Goal: Complete application form

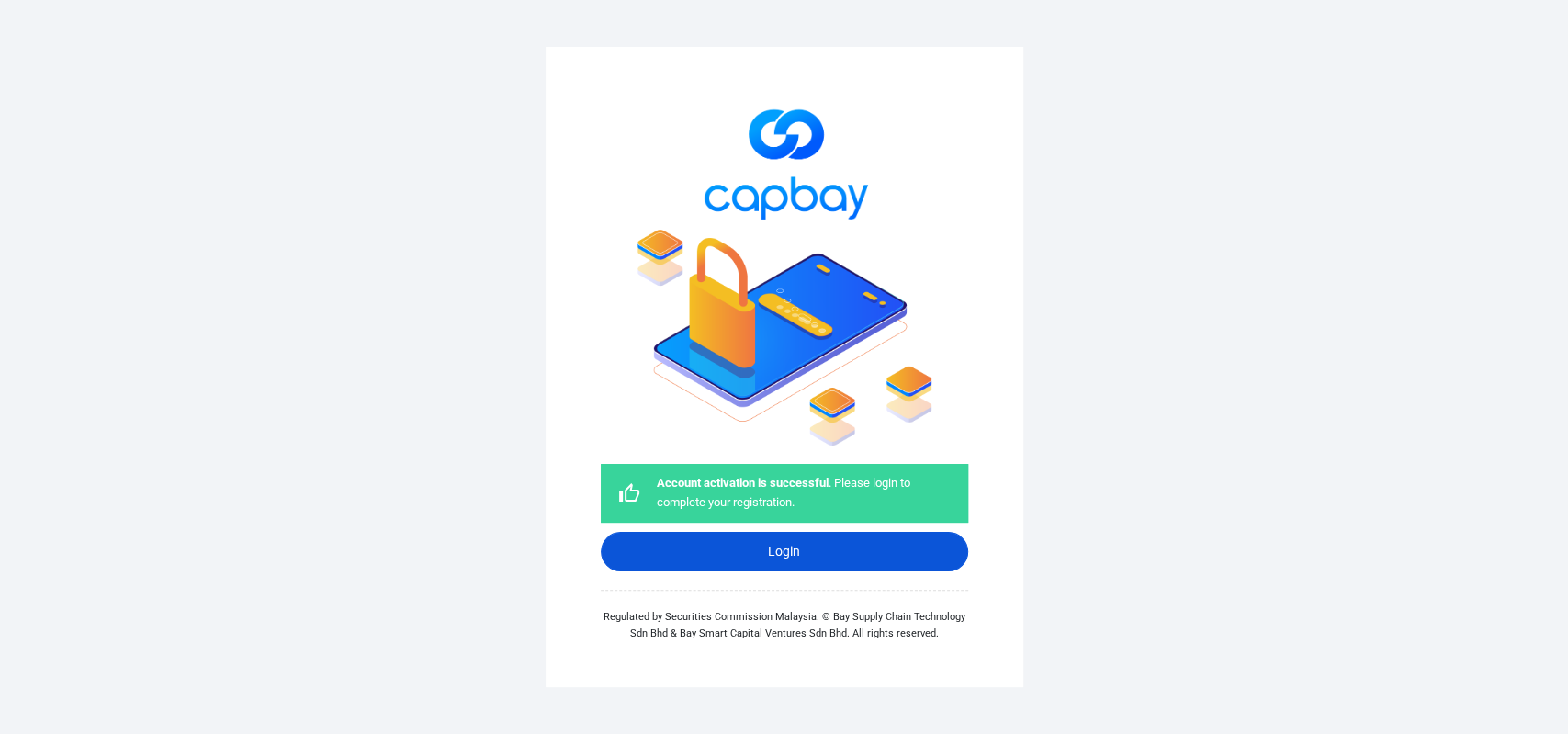
click at [778, 545] on link "Login" at bounding box center [784, 552] width 367 height 40
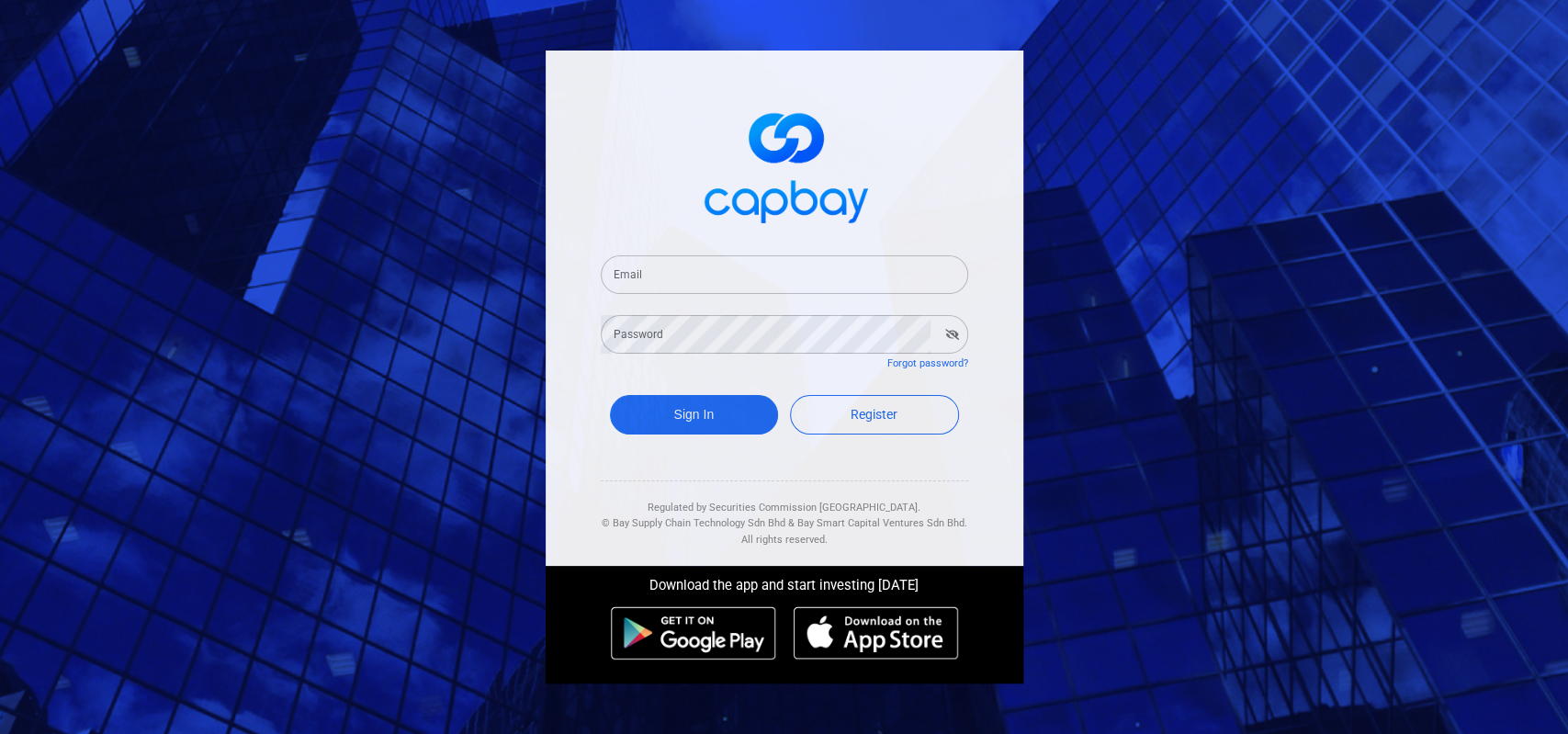
click at [677, 275] on input "Email" at bounding box center [784, 275] width 367 height 39
type input "[EMAIL_ADDRESS][DOMAIN_NAME]"
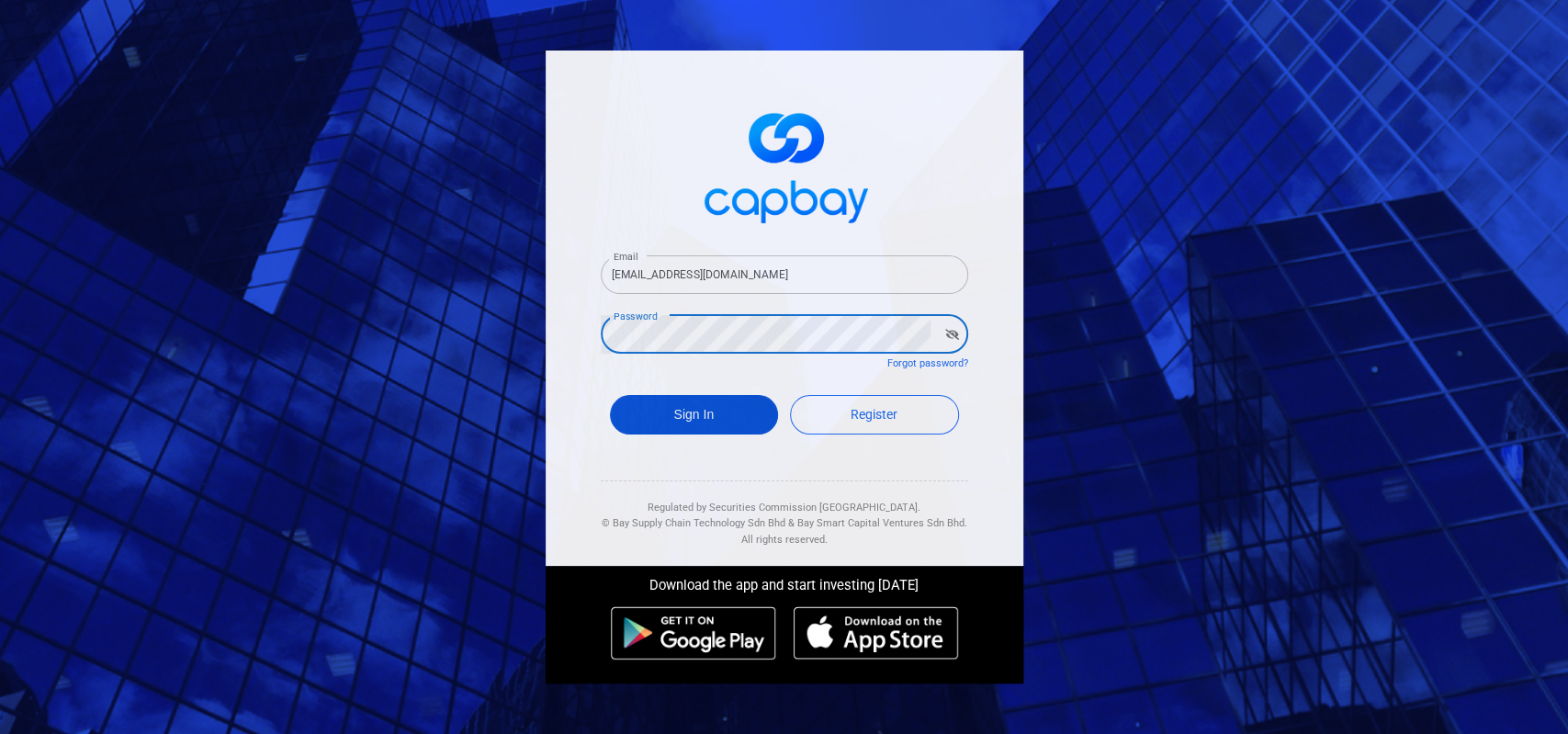
click at [686, 404] on button "Sign In" at bounding box center [694, 415] width 169 height 40
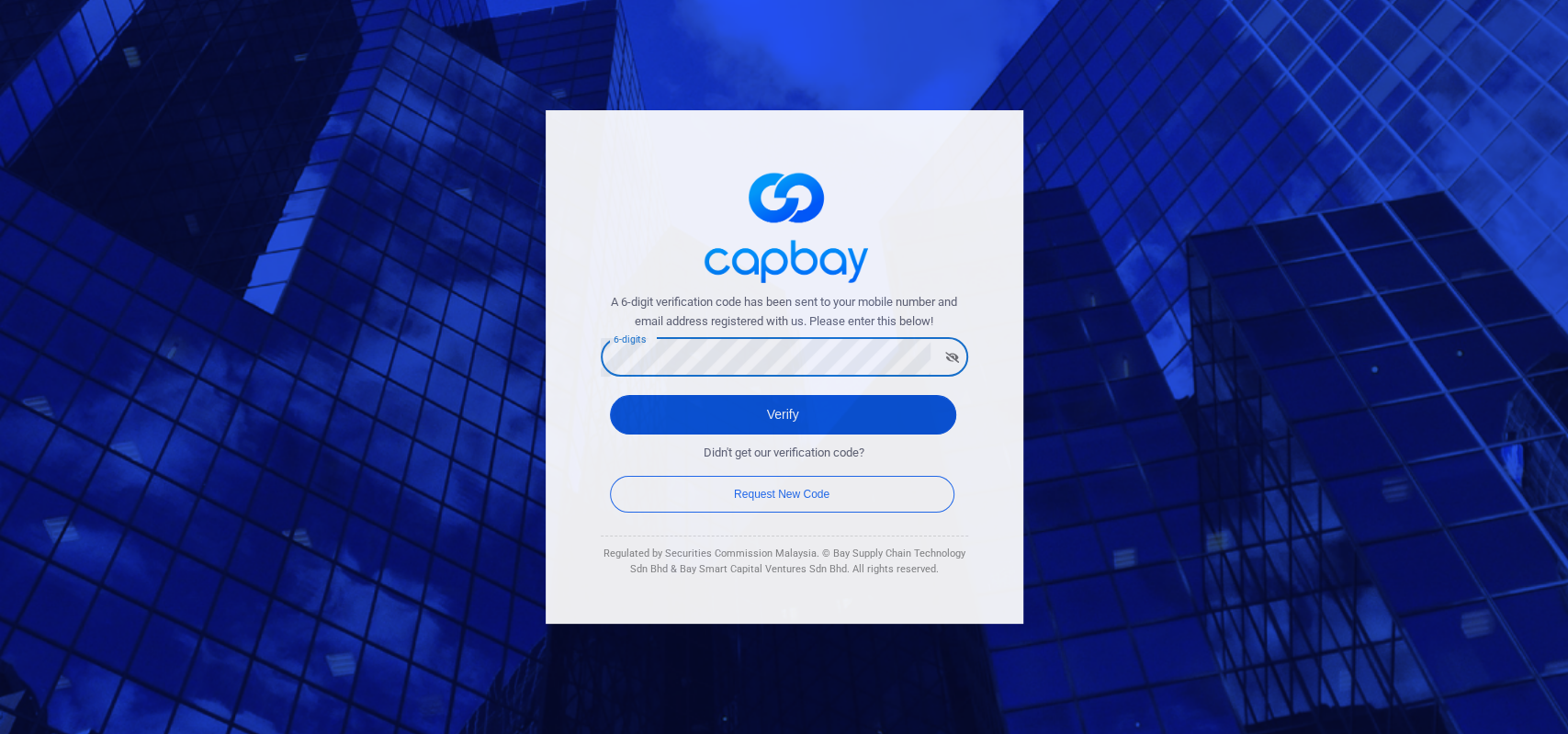
click at [775, 423] on button "Verify" at bounding box center [783, 415] width 346 height 40
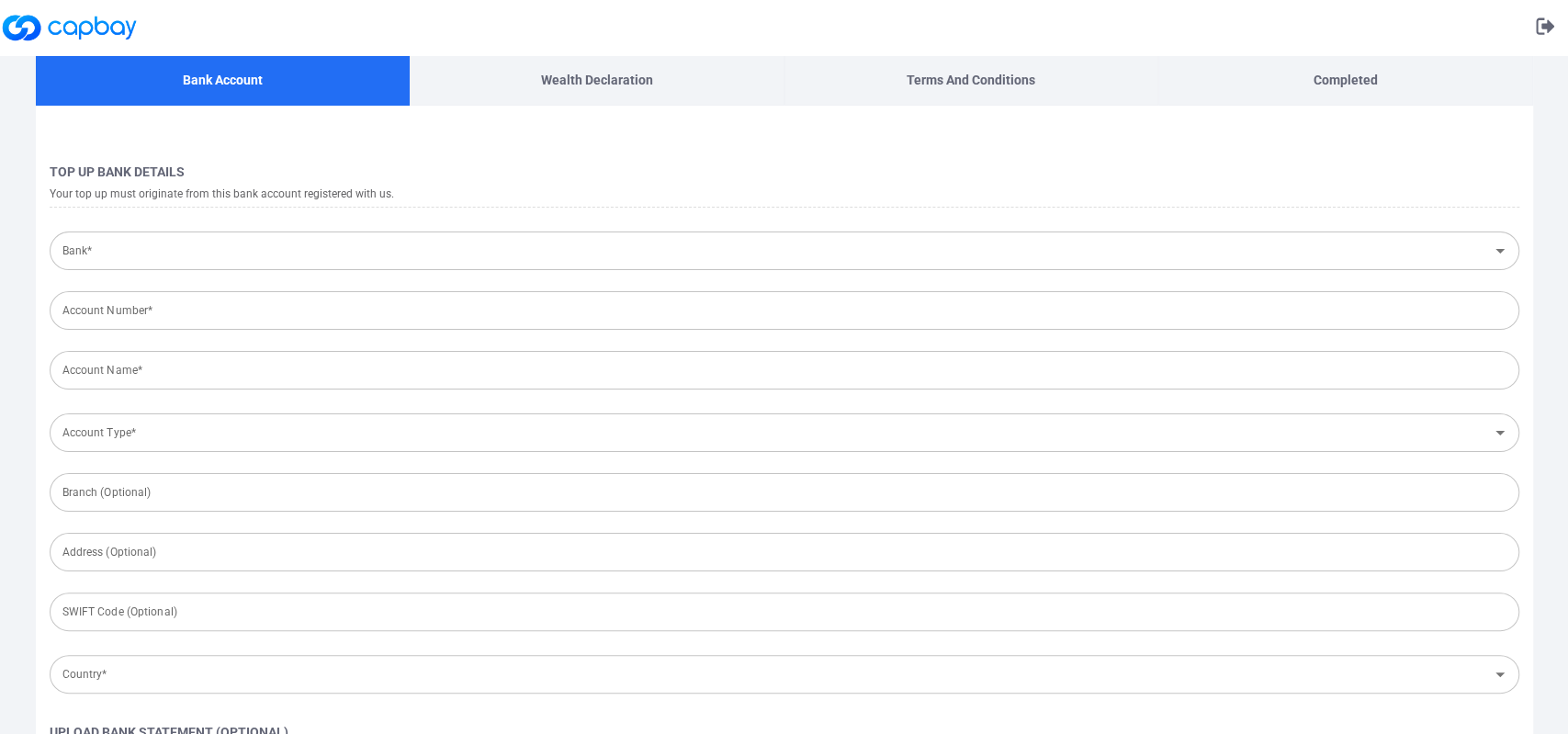
type input "[GEOGRAPHIC_DATA]"
click at [397, 244] on input "Bank*" at bounding box center [769, 252] width 1428 height 34
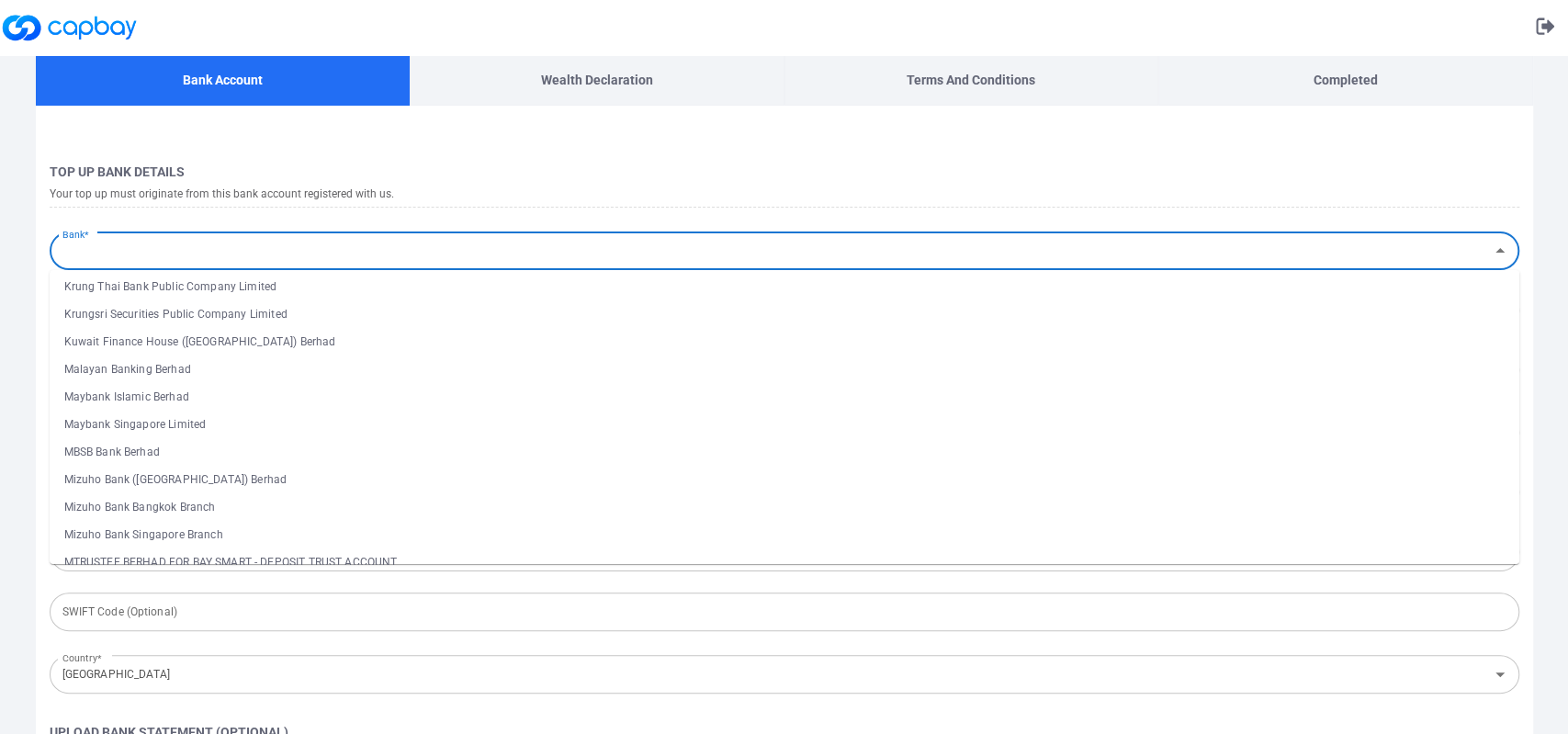
scroll to position [1599, 0]
click at [203, 377] on li "Malayan Banking Berhad" at bounding box center [784, 374] width 1469 height 28
type input "Malayan Banking Berhad"
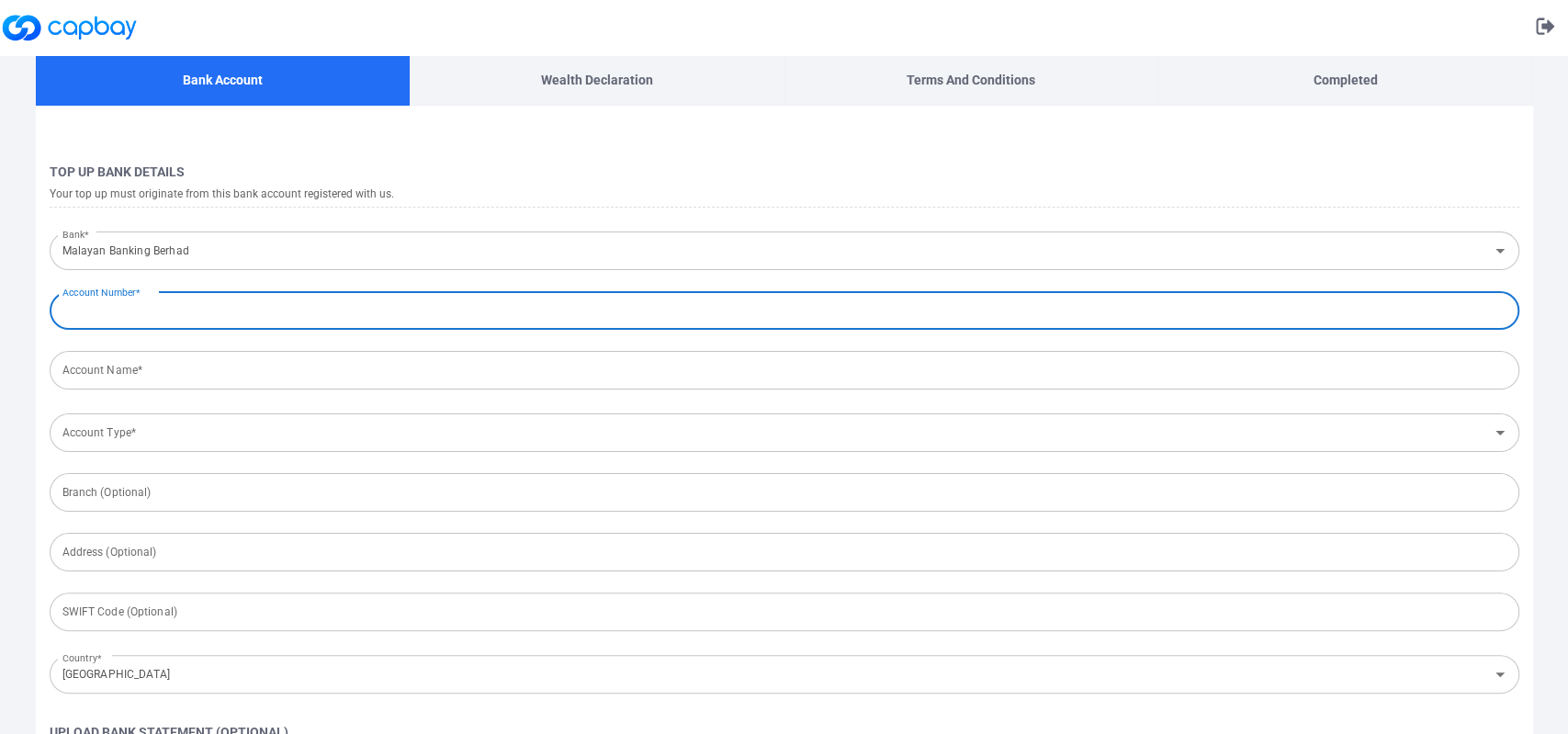
click at [224, 317] on input "Account Number*" at bounding box center [784, 311] width 1469 height 39
type input "114236298216"
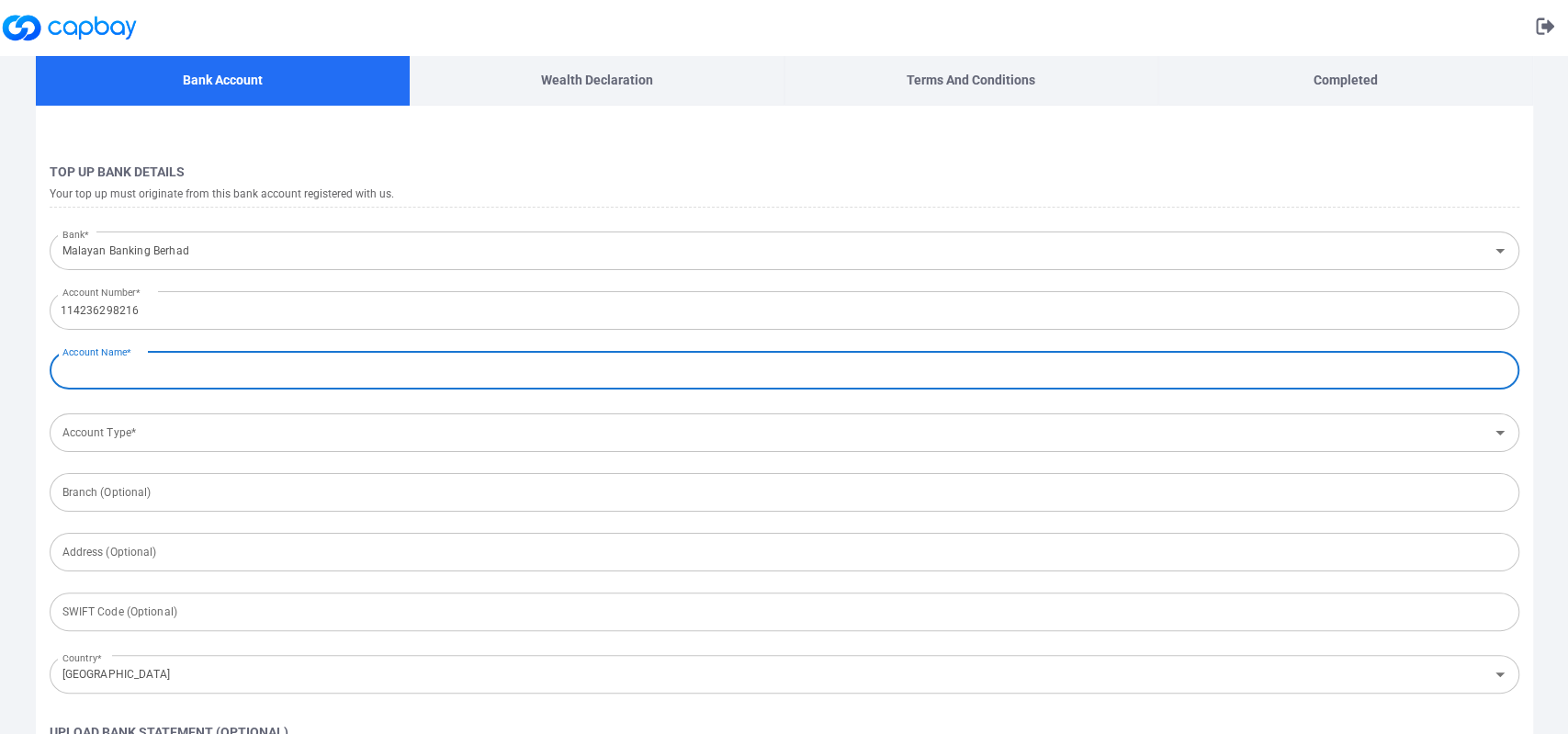
click at [366, 371] on input "Account Name*" at bounding box center [784, 369] width 1469 height 39
type input "[PERSON_NAME]"
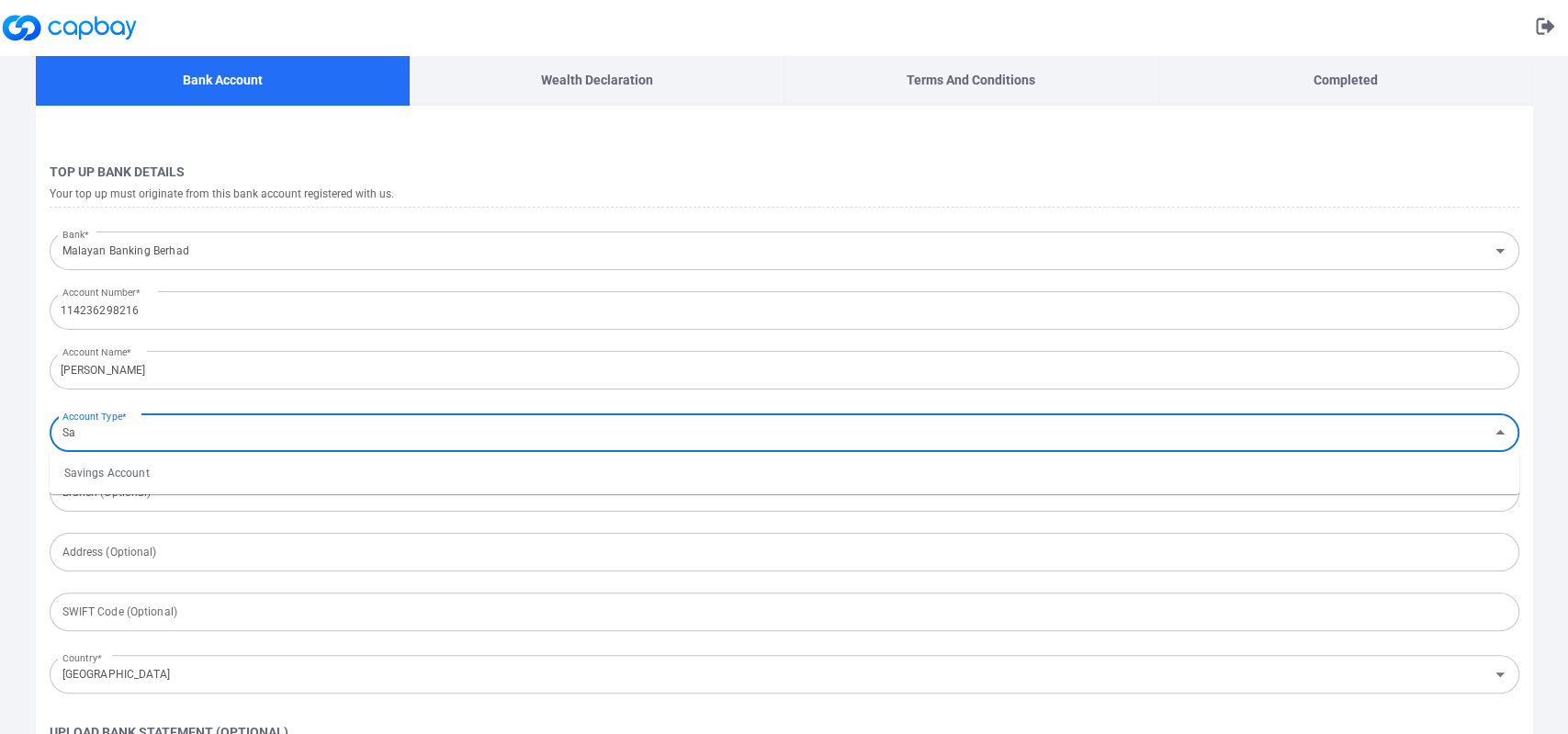
click at [98, 456] on ul "Savings Account" at bounding box center [784, 473] width 1469 height 42
click at [108, 460] on li "Savings Account" at bounding box center [784, 473] width 1469 height 28
type input "Savings Account"
click at [168, 483] on input "text" at bounding box center [784, 492] width 1469 height 39
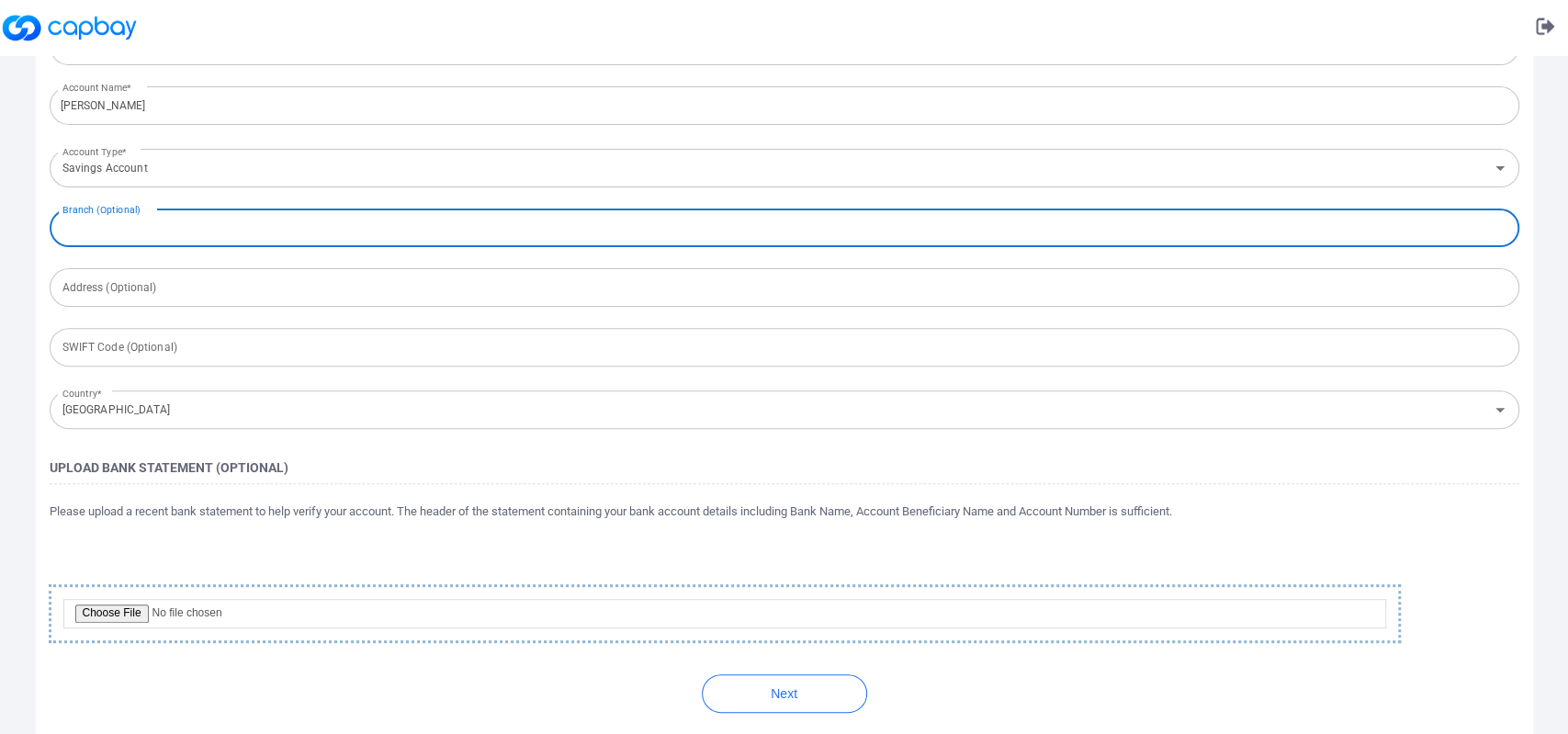
scroll to position [271, 0]
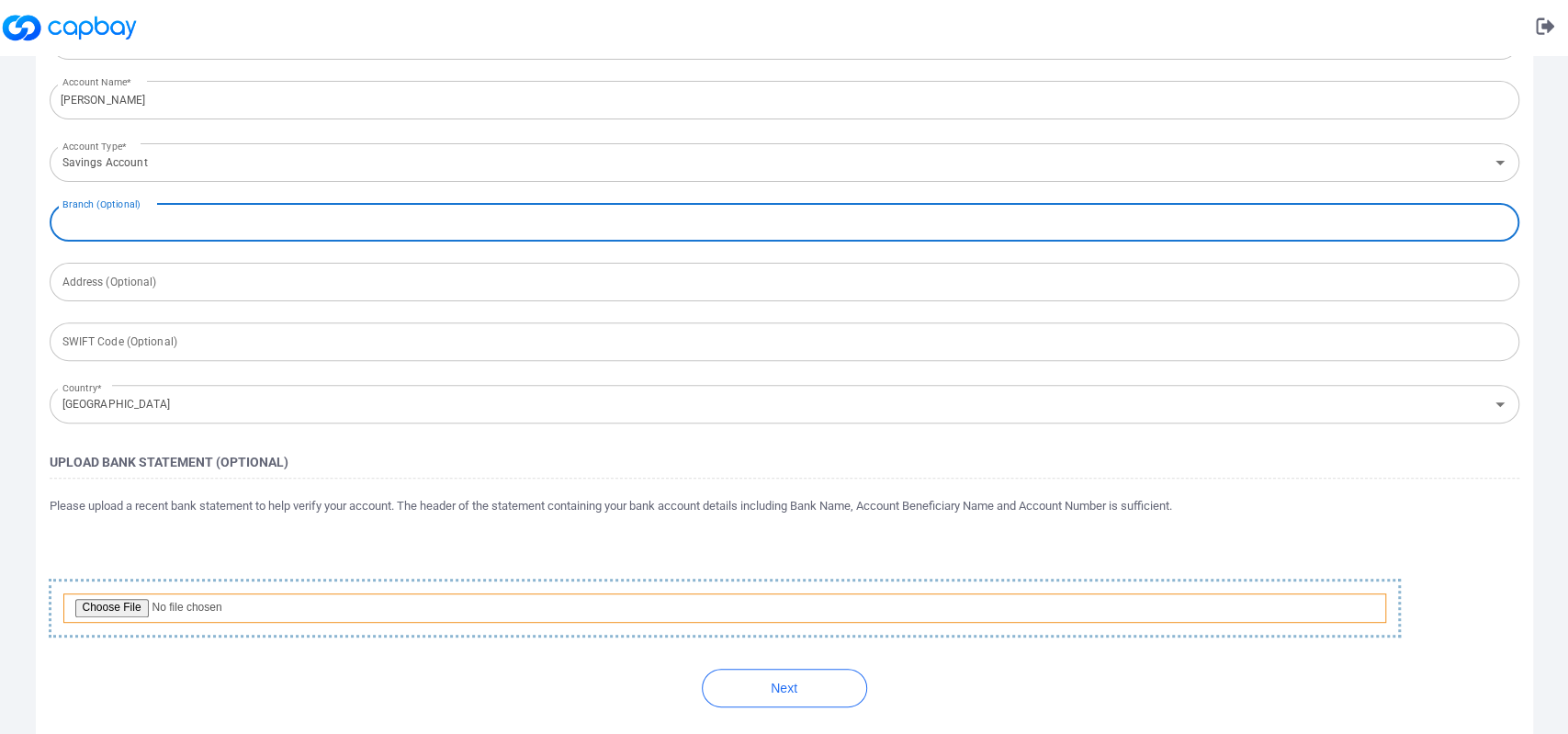
click at [117, 600] on input "file" at bounding box center [724, 607] width 1322 height 29
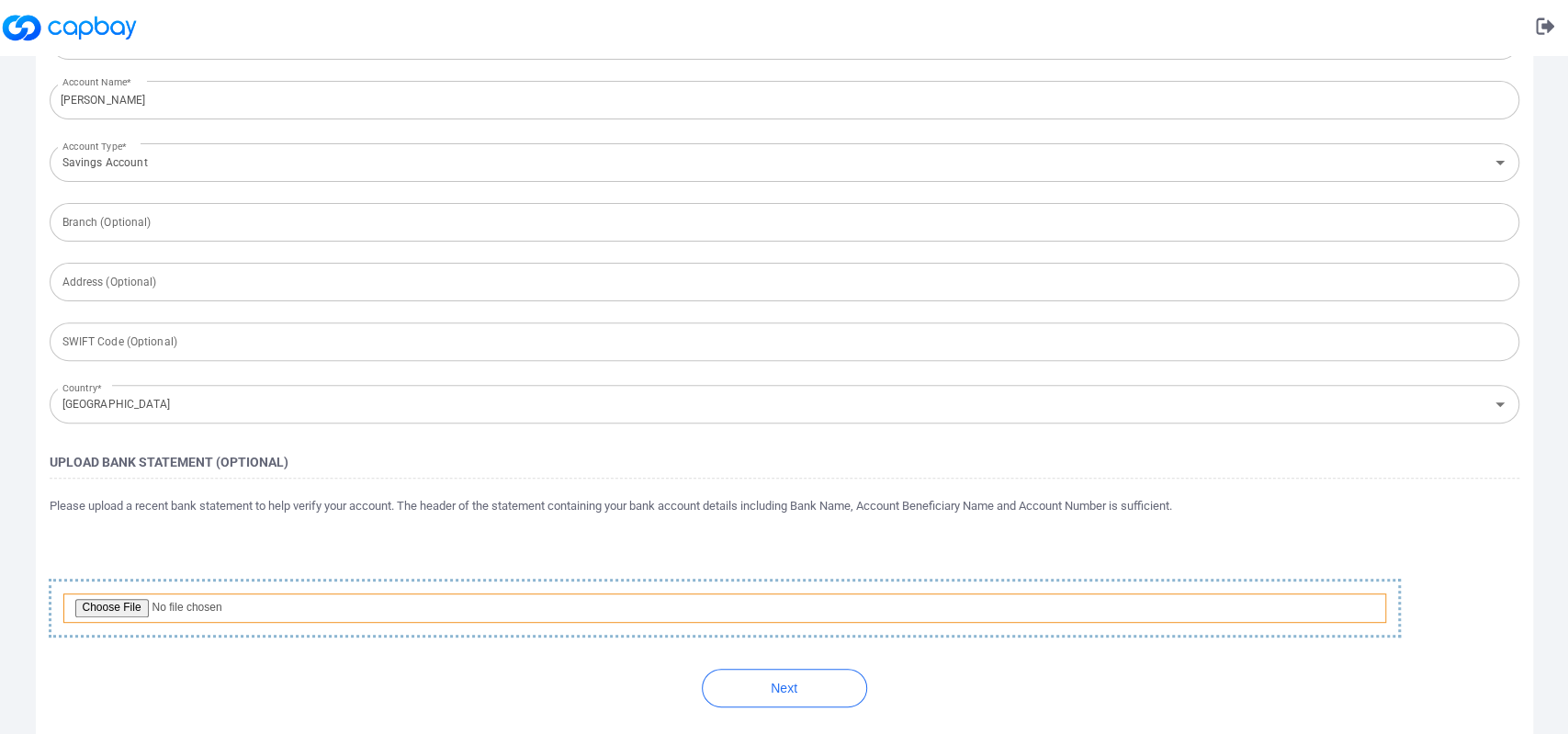
type input "C:\fakepath\Maybank.jpg"
click at [789, 690] on button "Next" at bounding box center [784, 688] width 166 height 39
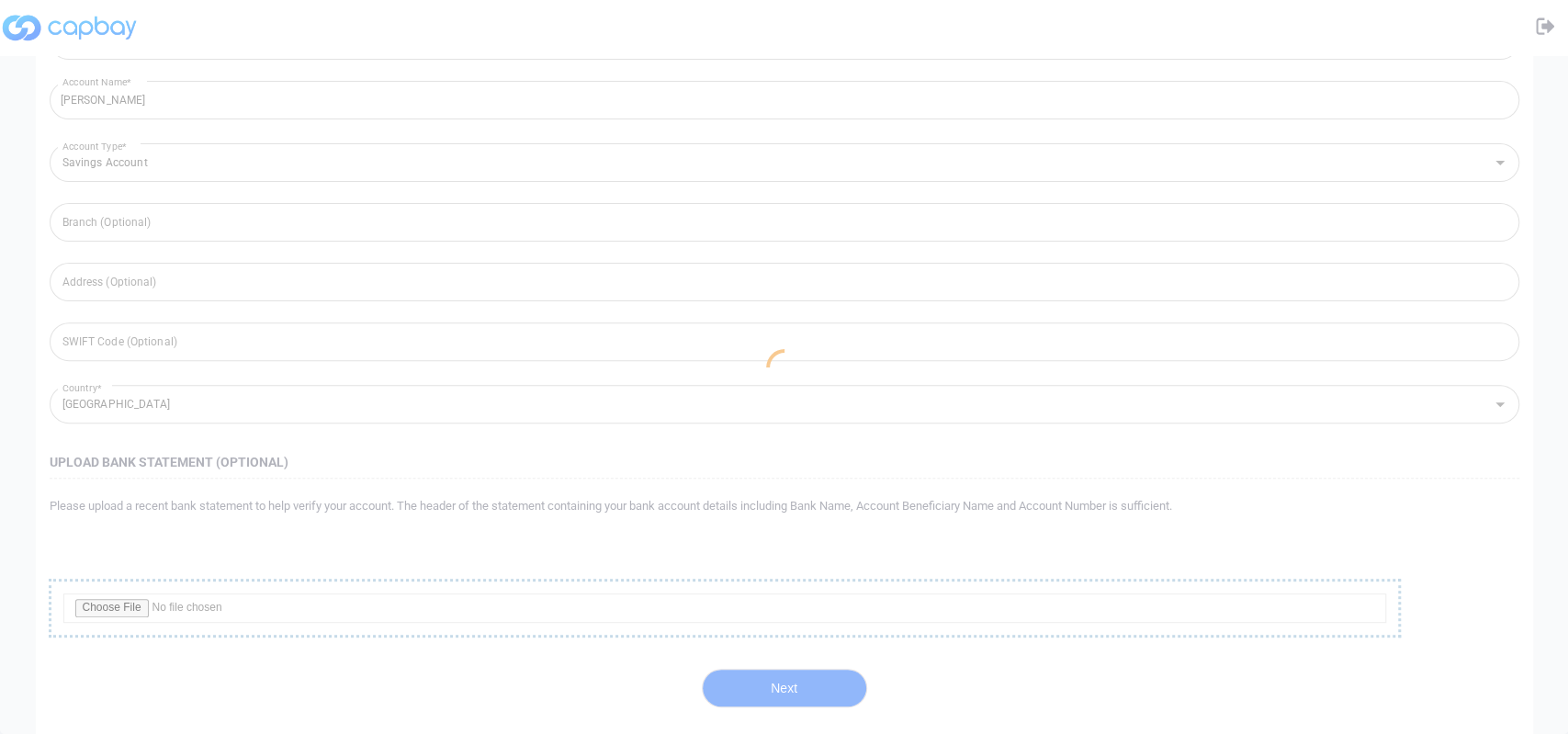
scroll to position [0, 0]
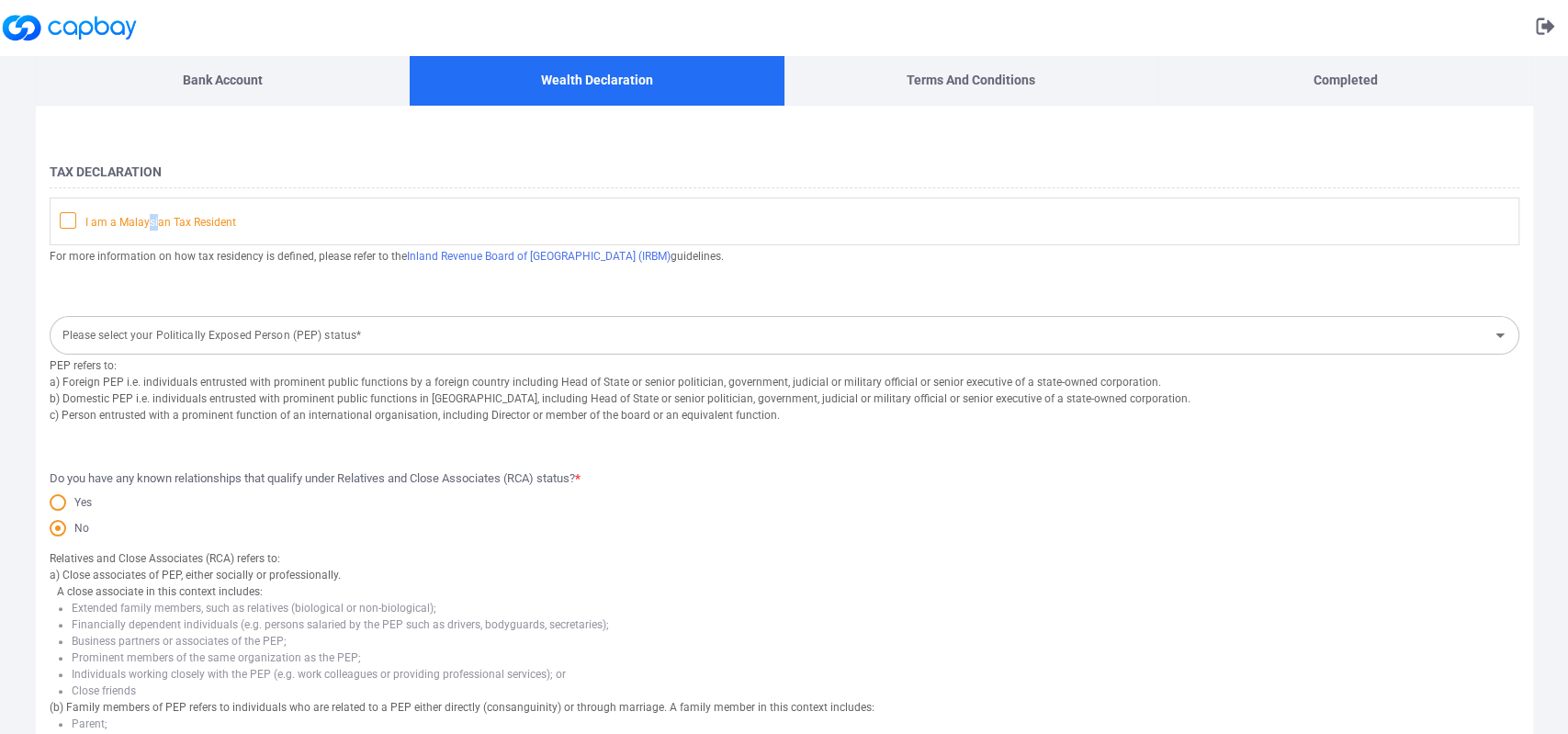
drag, startPoint x: 156, startPoint y: 227, endPoint x: 146, endPoint y: 224, distance: 10.4
click at [146, 224] on span "I am a Malaysian Tax Resident" at bounding box center [148, 222] width 177 height 18
click at [80, 213] on span "I am a Malaysian Tax Resident" at bounding box center [148, 222] width 177 height 18
click at [0, 0] on input "I am a Malaysian Tax Resident" at bounding box center [0, 0] width 0 height 0
click at [63, 213] on icon at bounding box center [68, 220] width 15 height 15
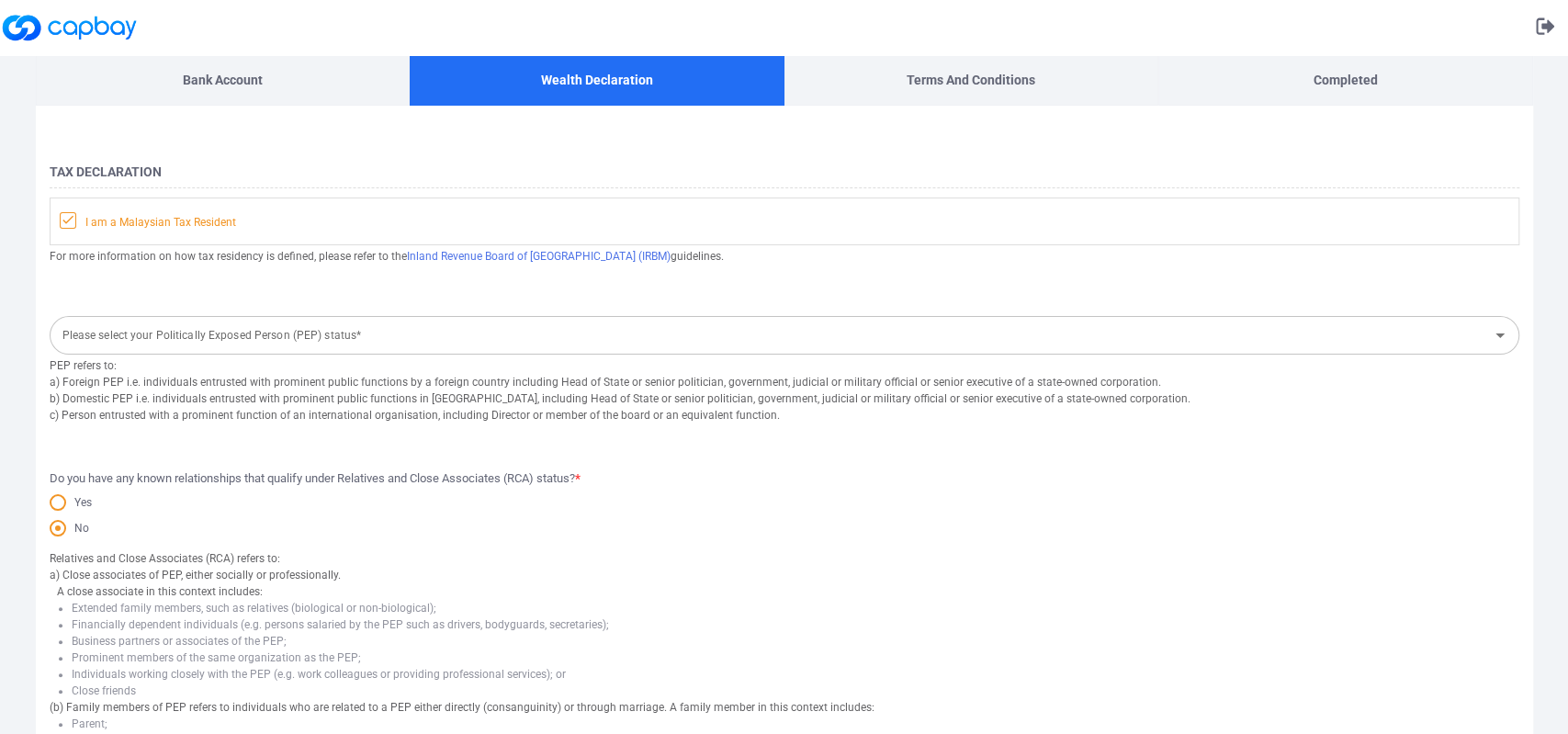
click at [0, 0] on input "I am a Malaysian Tax Resident" at bounding box center [0, 0] width 0 height 0
click at [75, 216] on span at bounding box center [68, 221] width 17 height 17
click at [0, 0] on input "I am a Malaysian Tax Resident" at bounding box center [0, 0] width 0 height 0
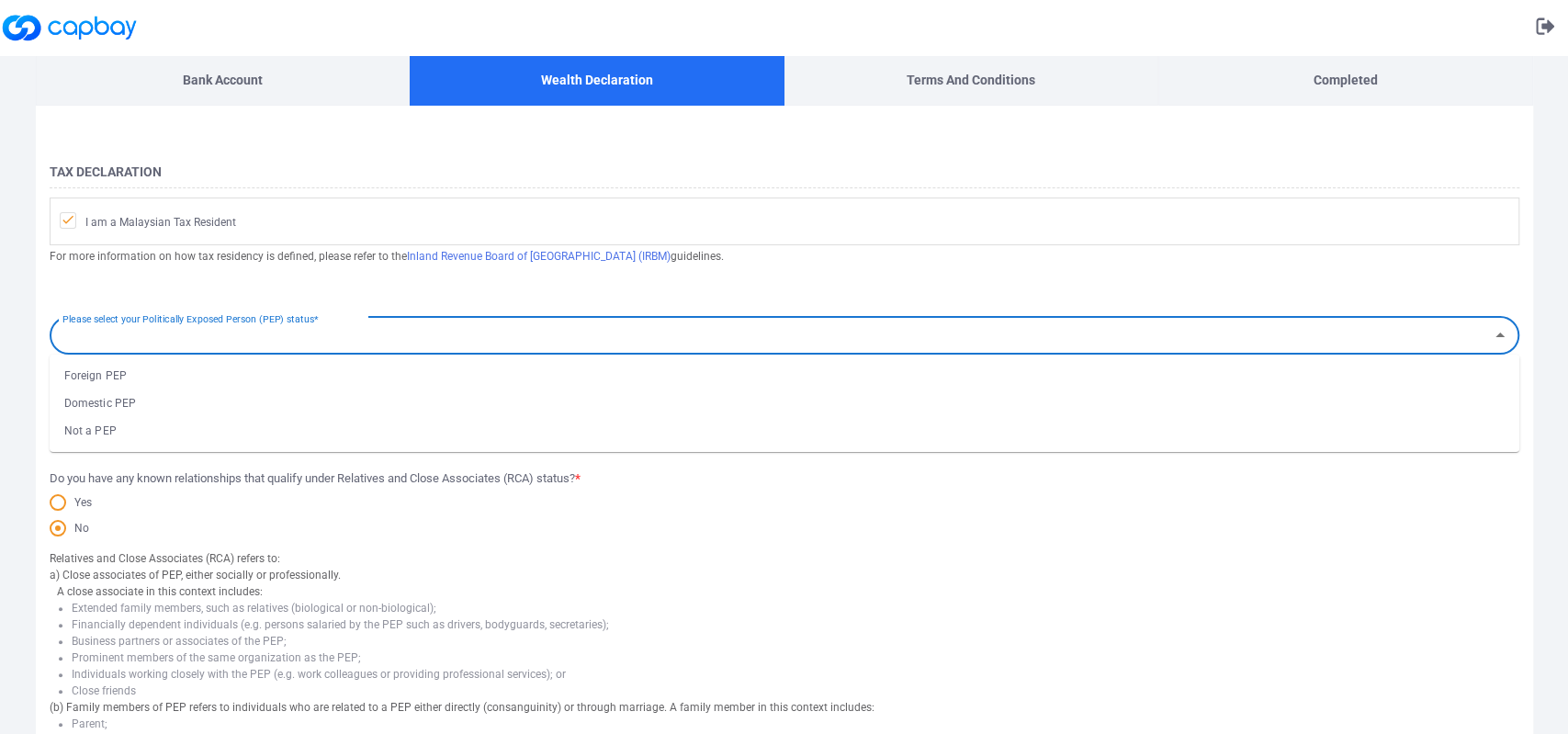
click at [414, 327] on input "Please select your Politically Exposed Person (PEP) status*" at bounding box center [769, 336] width 1428 height 34
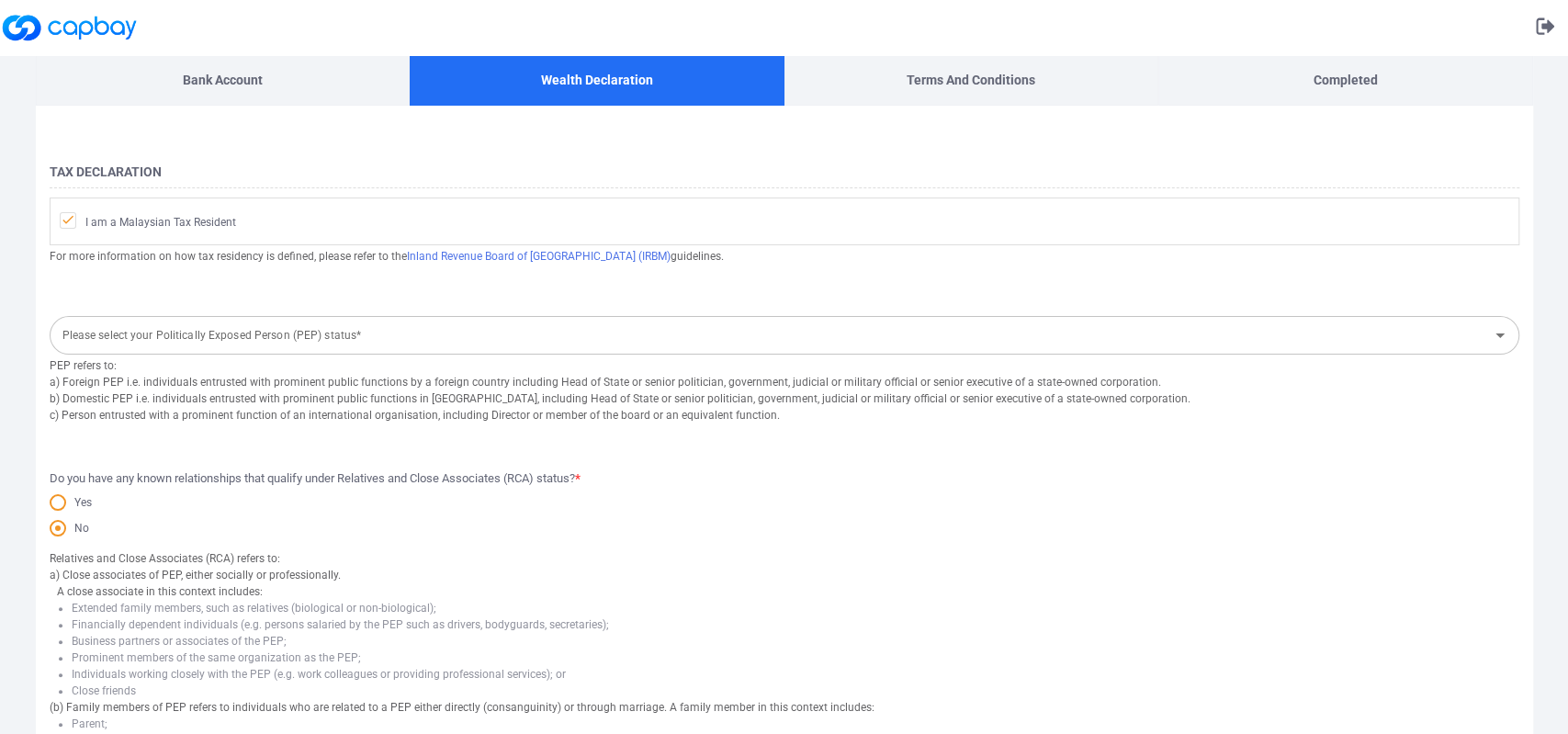
click at [419, 294] on form "Tax Declaration I am a Malaysian Tax Resident For more information on how tax r…" at bounding box center [784, 676] width 1497 height 1050
click at [338, 330] on input "Please select your Politically Exposed Person (PEP) status*" at bounding box center [769, 336] width 1428 height 34
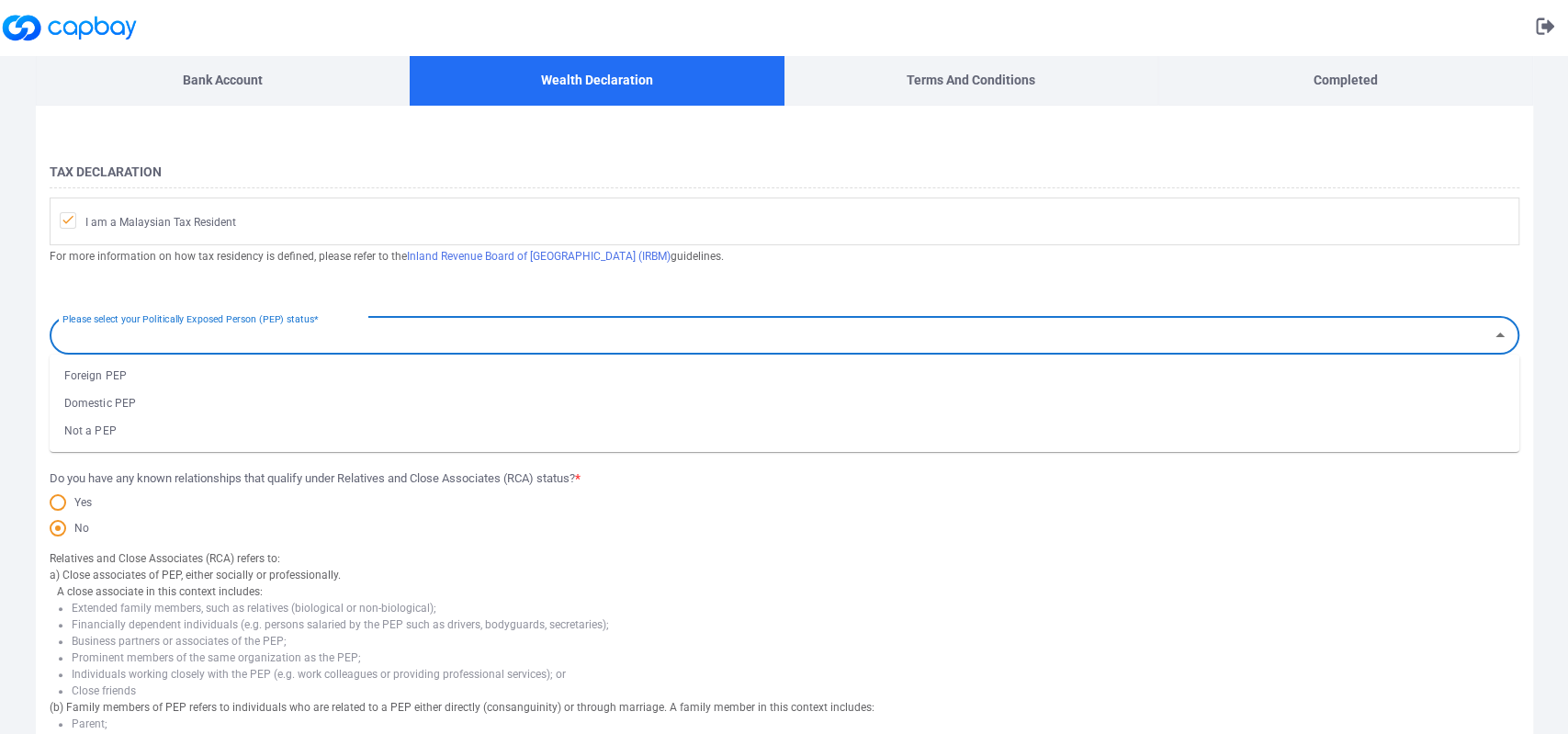
click at [148, 420] on li "Not a PEP" at bounding box center [784, 431] width 1469 height 28
type input "Not a PEP"
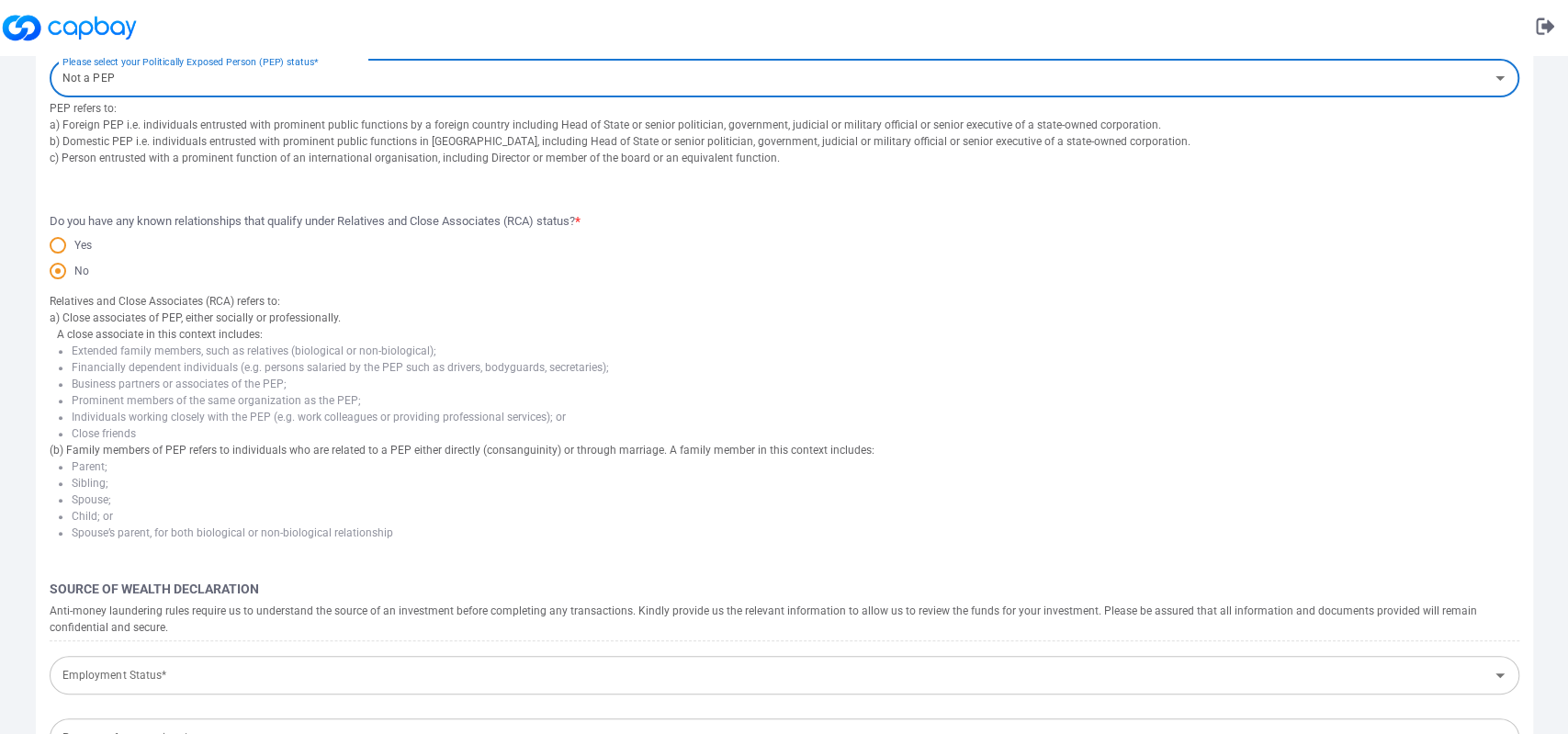
scroll to position [287, 0]
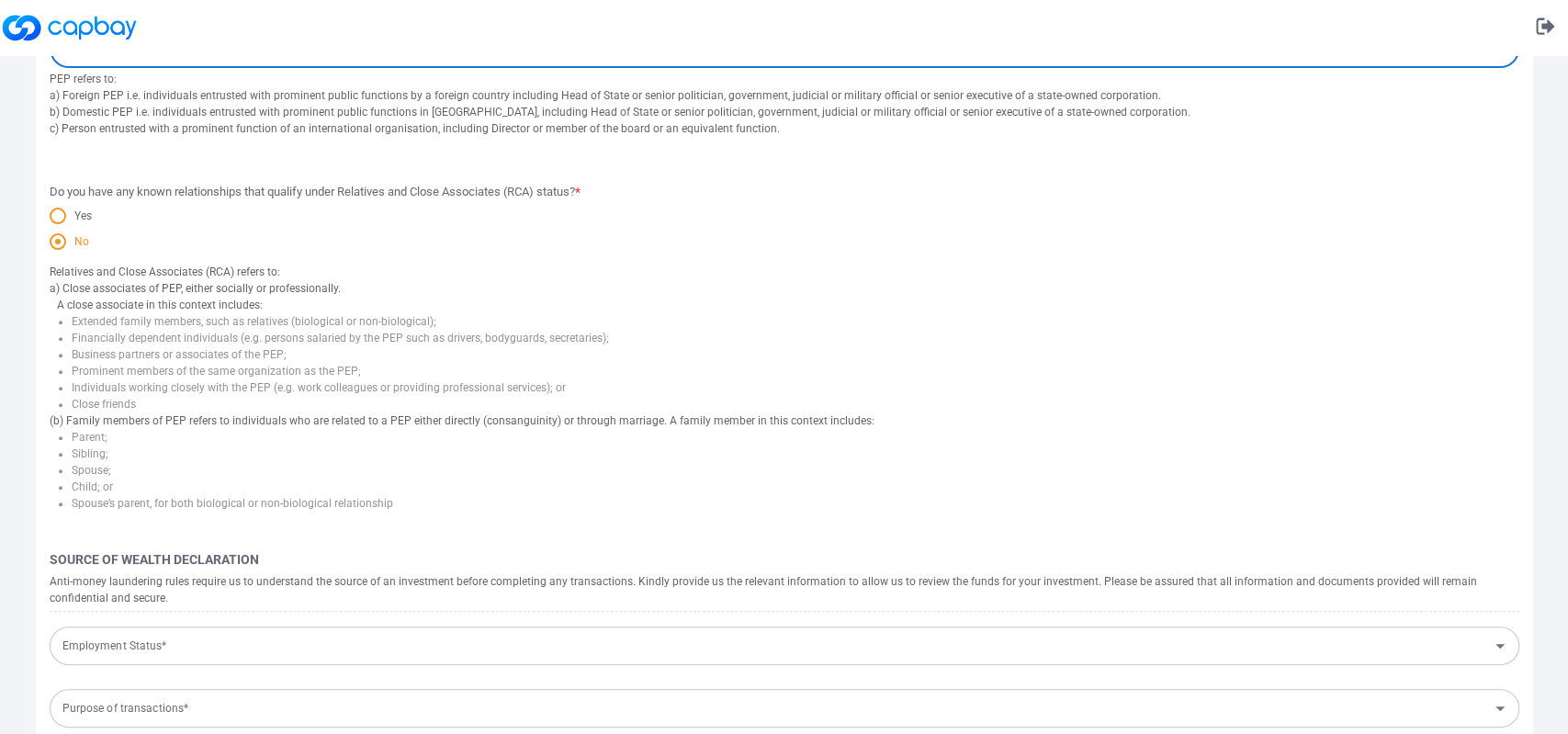
click at [71, 240] on span "No" at bounding box center [77, 242] width 23 height 17
click at [0, 0] on input "No" at bounding box center [0, 0] width 0 height 0
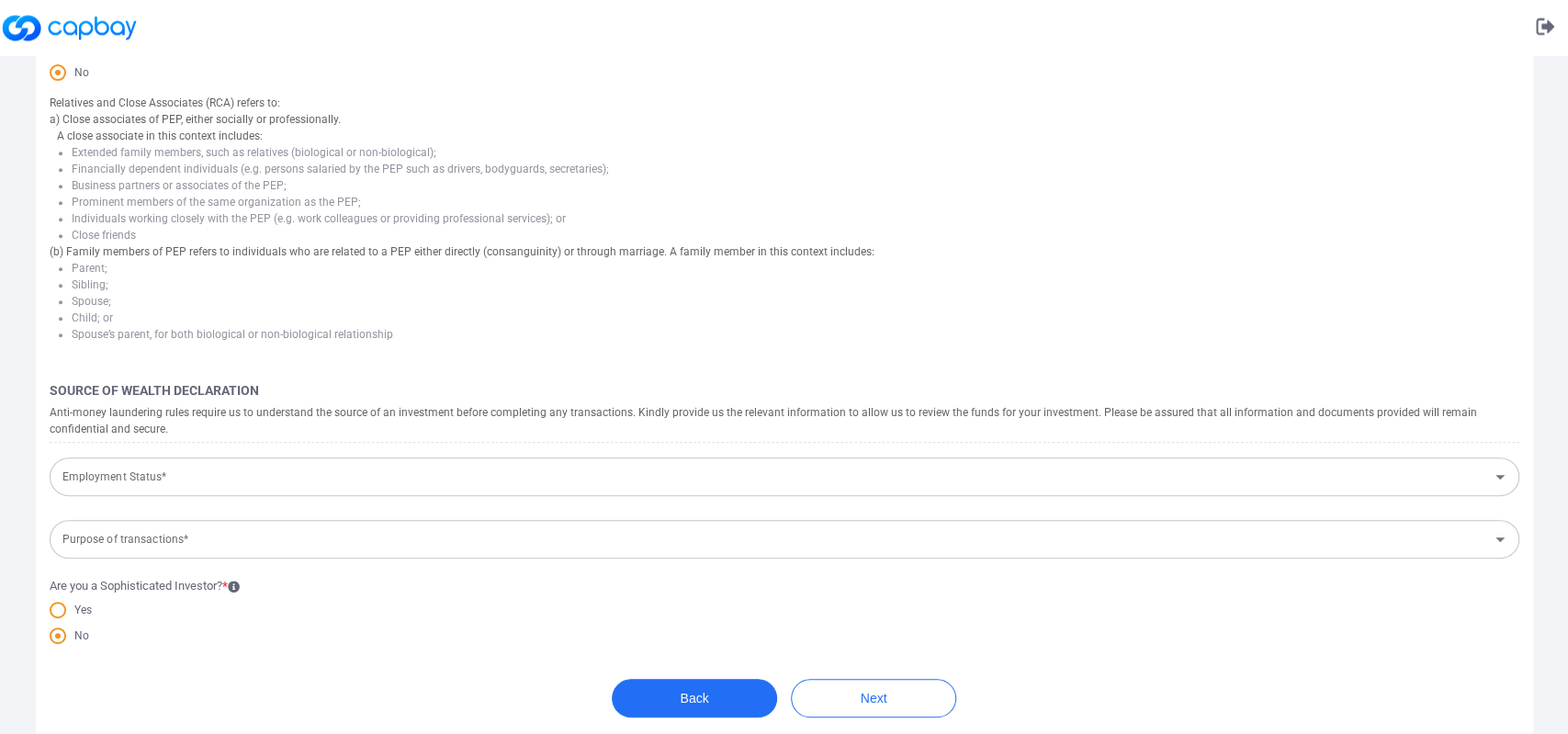
scroll to position [471, 0]
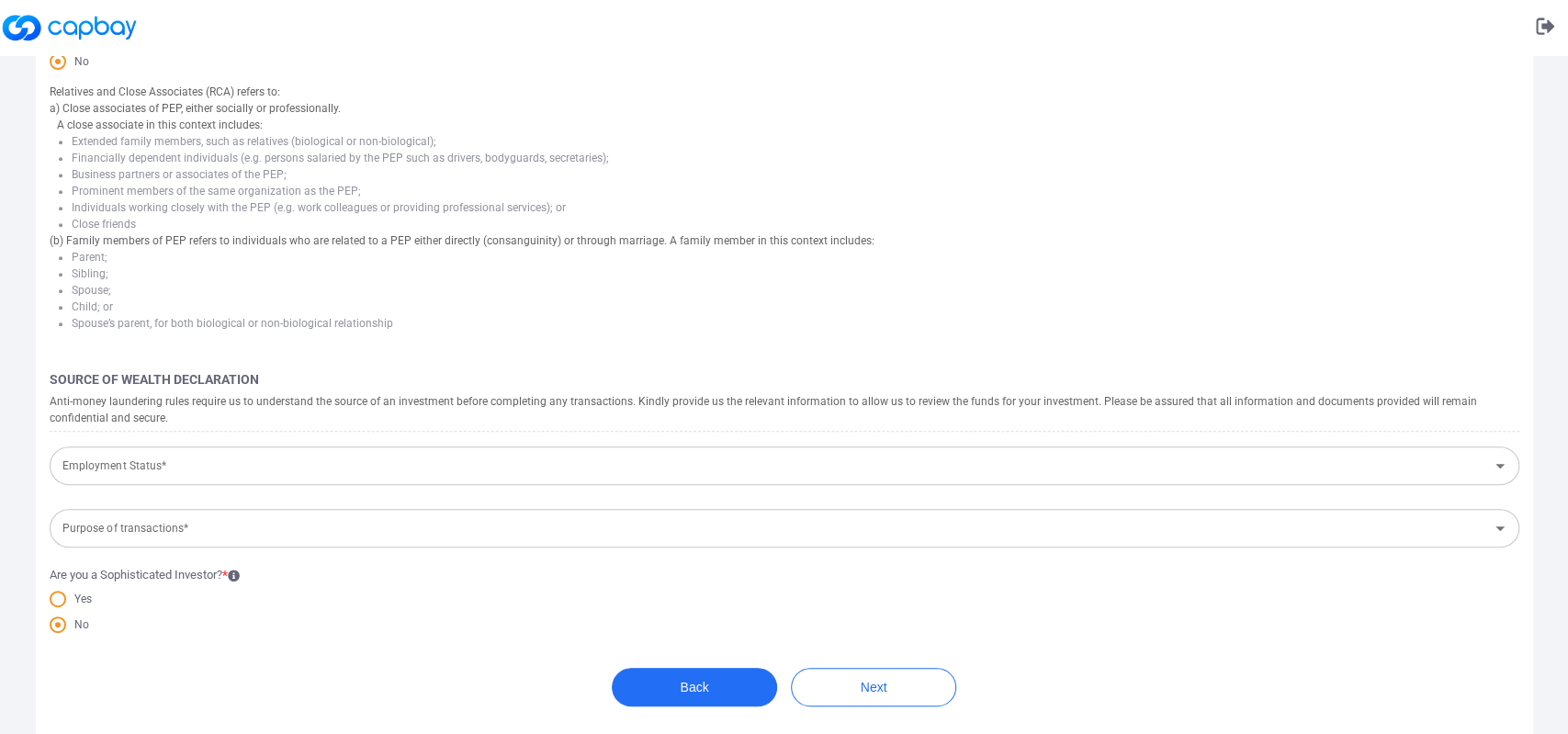
click at [144, 475] on input "Employment Status*" at bounding box center [769, 466] width 1428 height 34
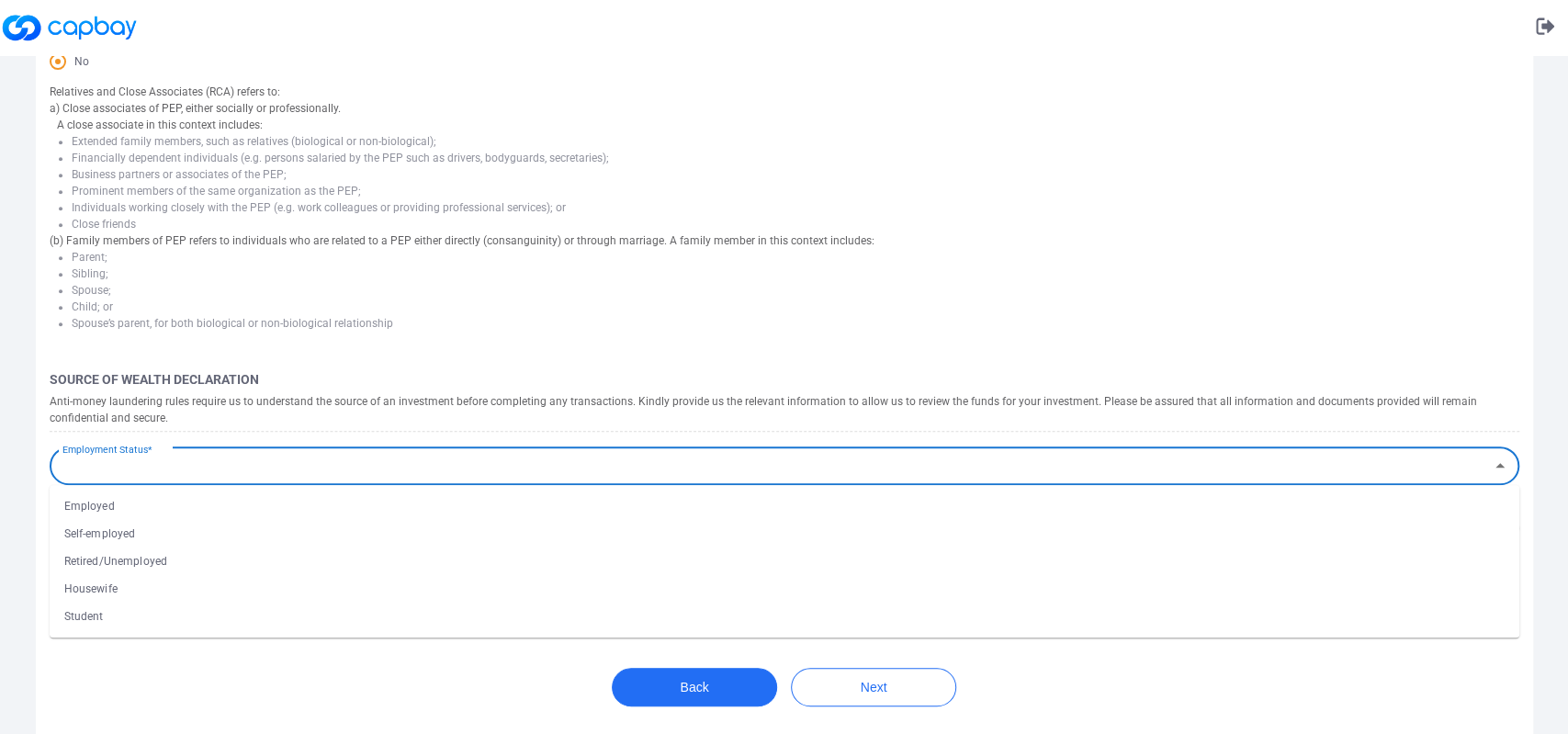
click at [198, 510] on li "Employed" at bounding box center [784, 506] width 1469 height 28
type input "Employed"
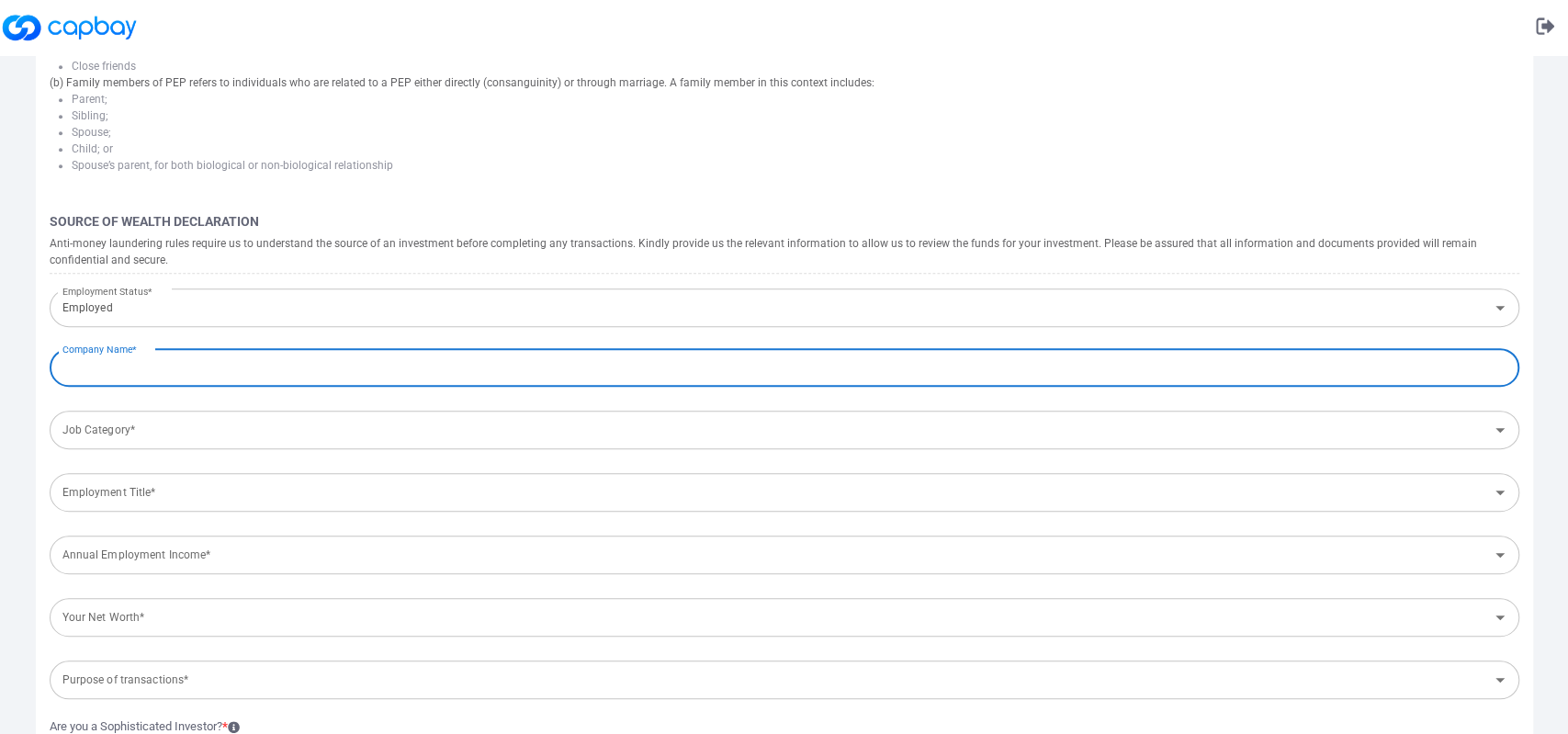
scroll to position [662, 0]
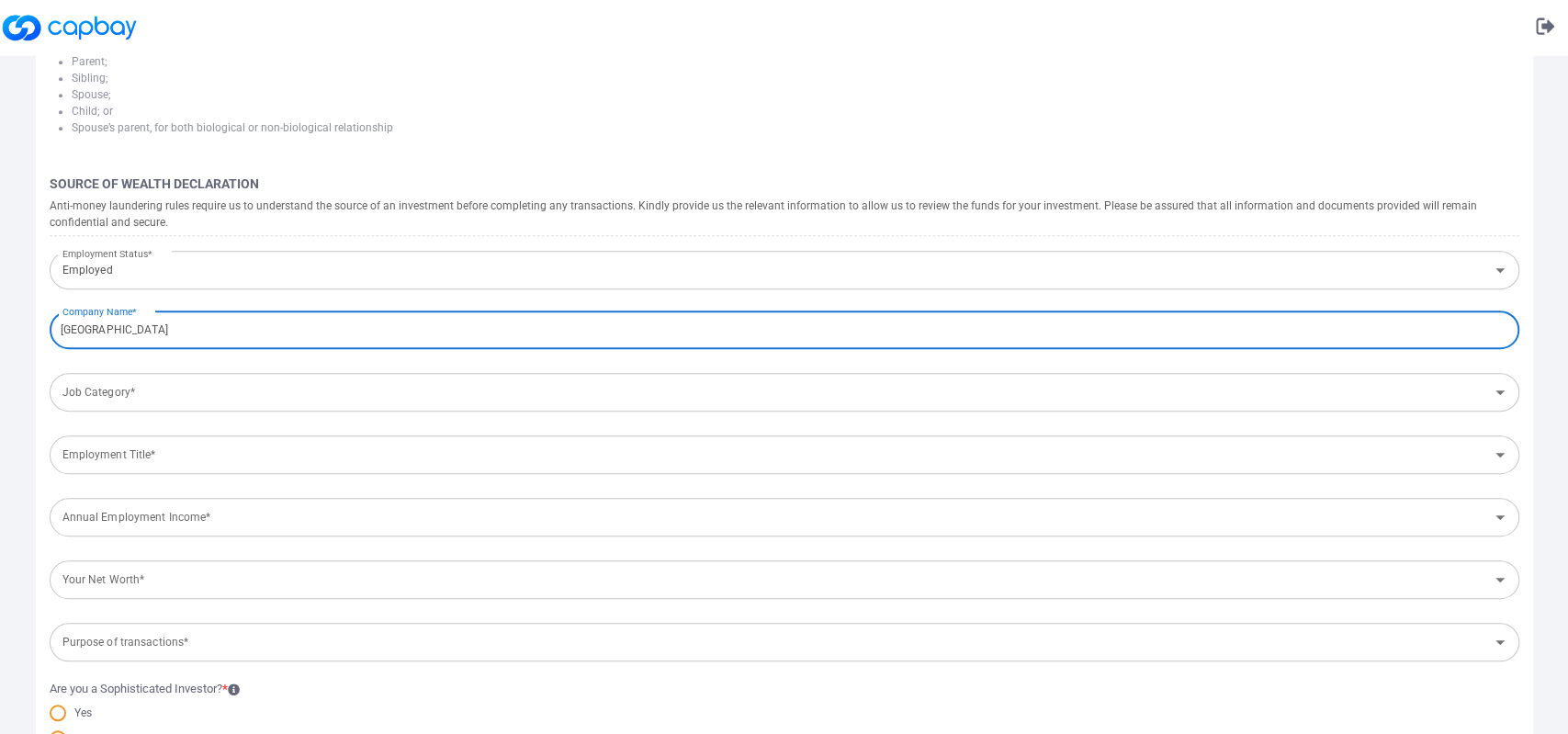
type input "[GEOGRAPHIC_DATA]"
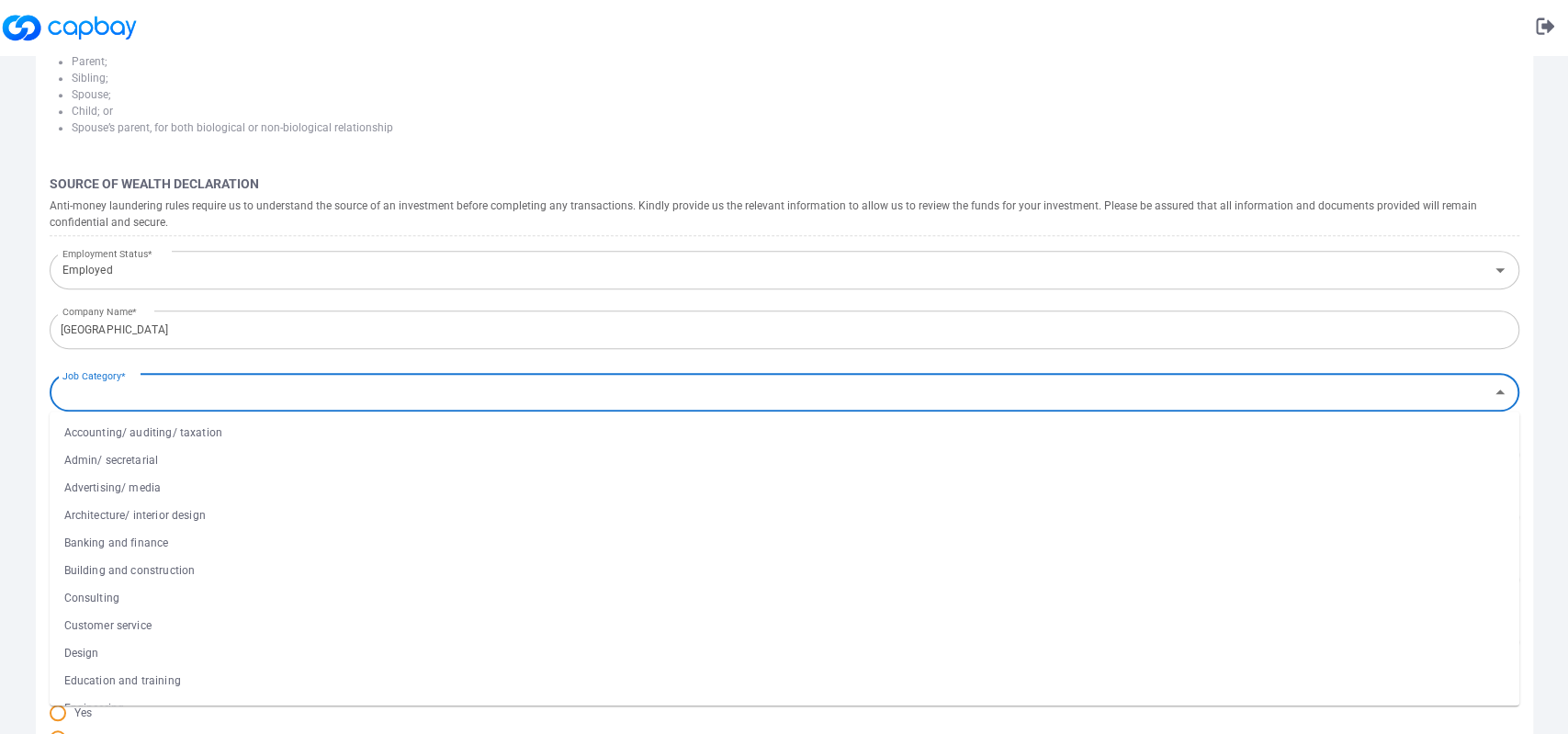
click at [168, 394] on input "Job Category*" at bounding box center [769, 392] width 1428 height 34
click at [202, 576] on li "Healthcare/ pharmaceutical" at bounding box center [784, 582] width 1469 height 28
type input "Healthcare/ pharmaceutical"
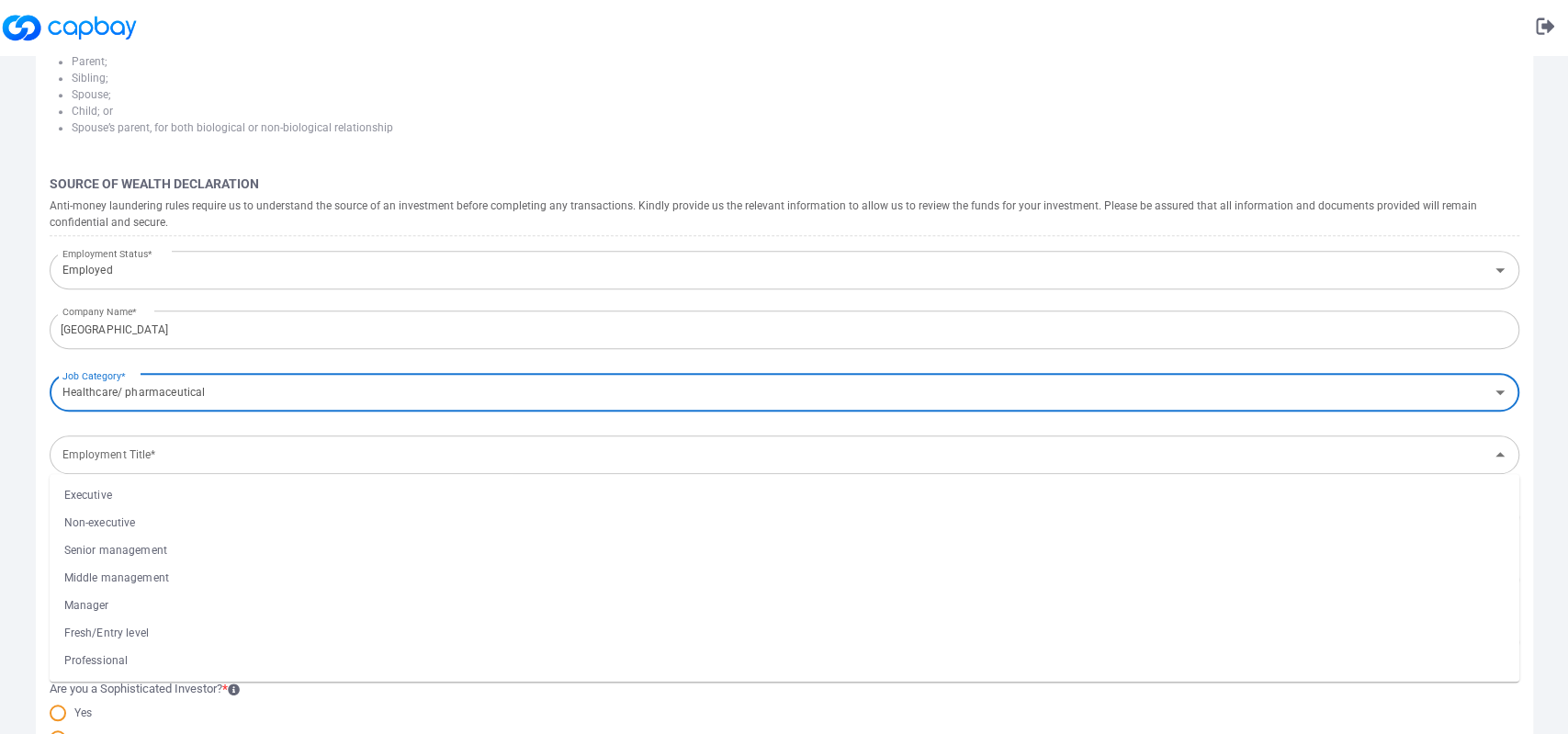
click at [280, 474] on div "Employment Title*" at bounding box center [784, 454] width 1469 height 39
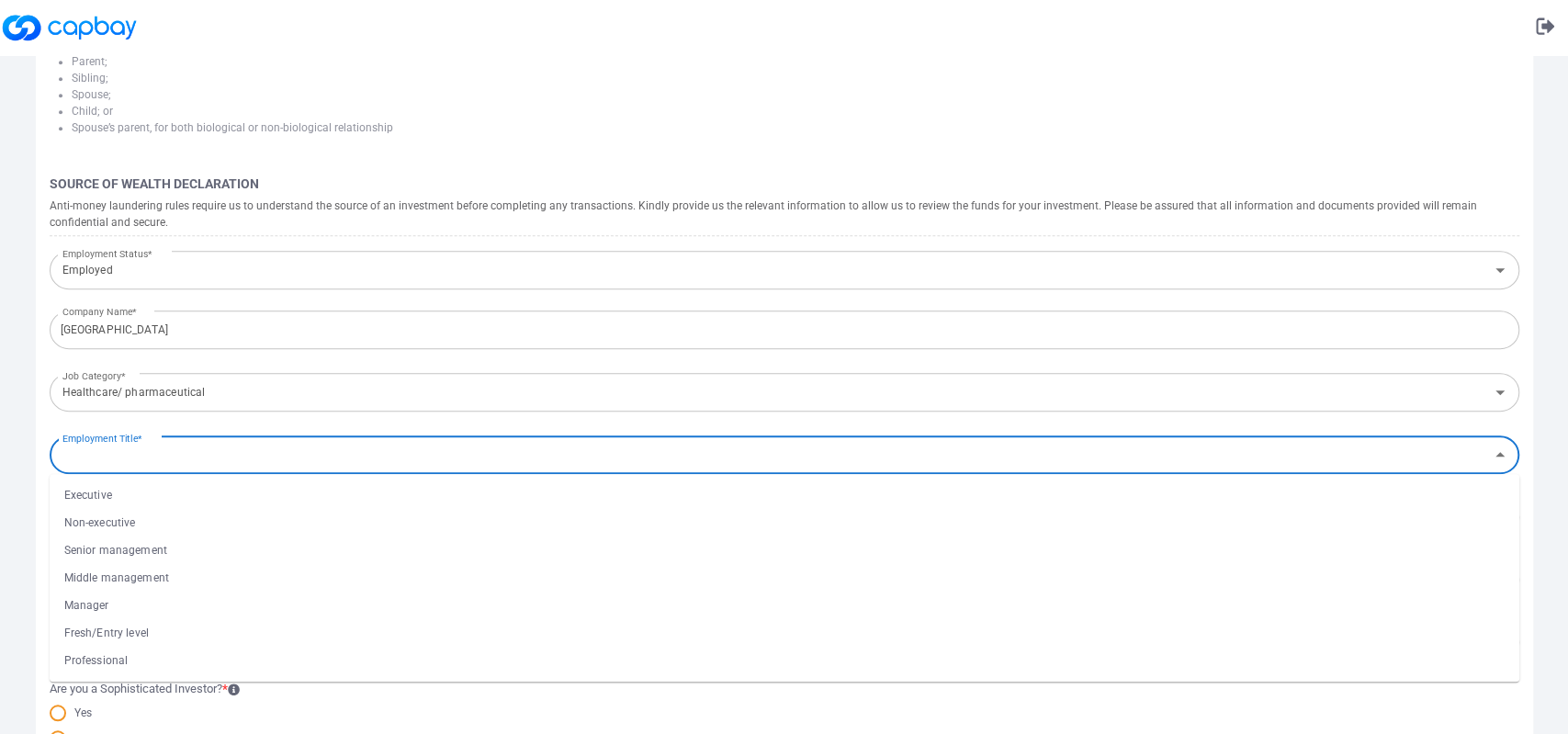
click at [235, 559] on li "Senior management" at bounding box center [784, 550] width 1469 height 28
type input "Senior management"
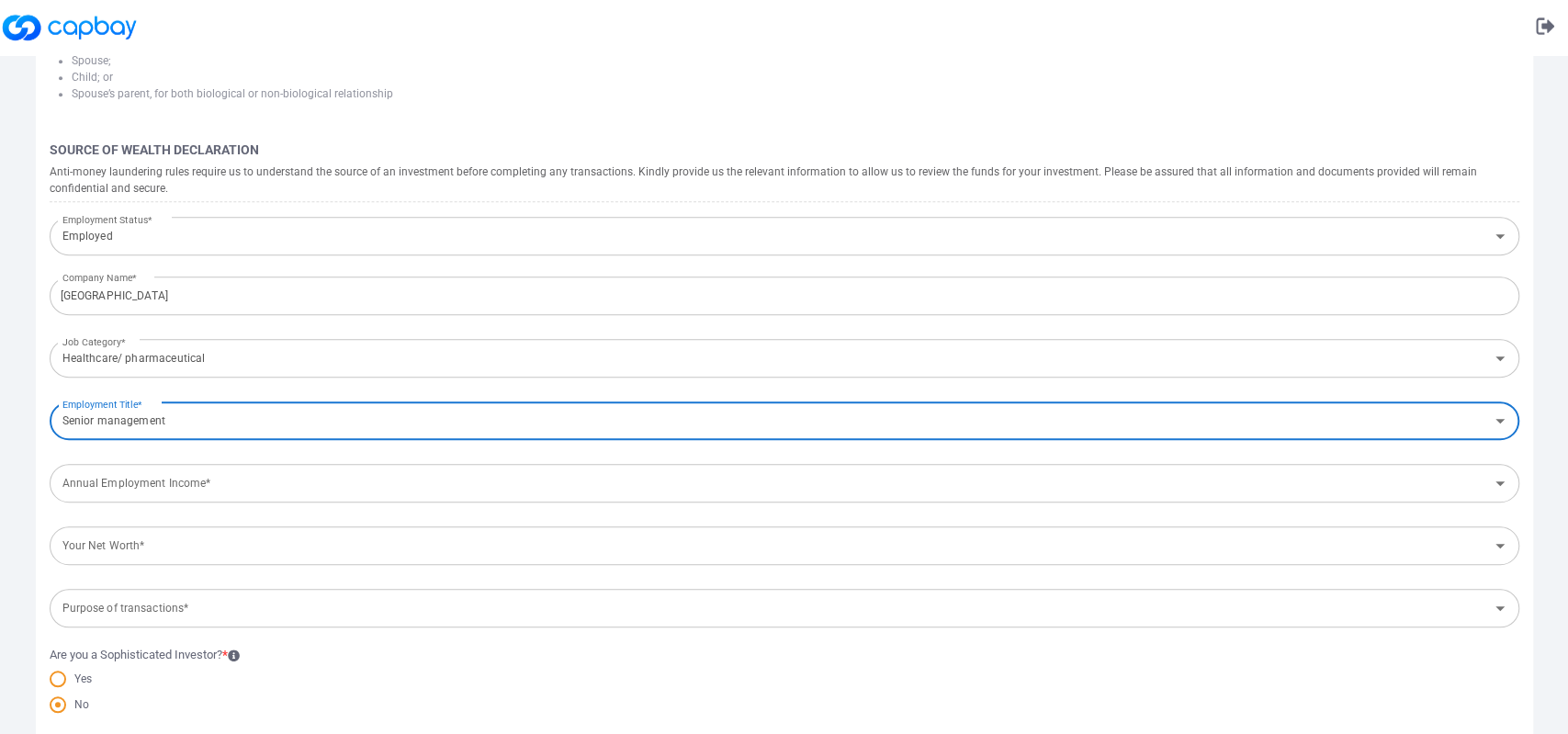
scroll to position [781, 0]
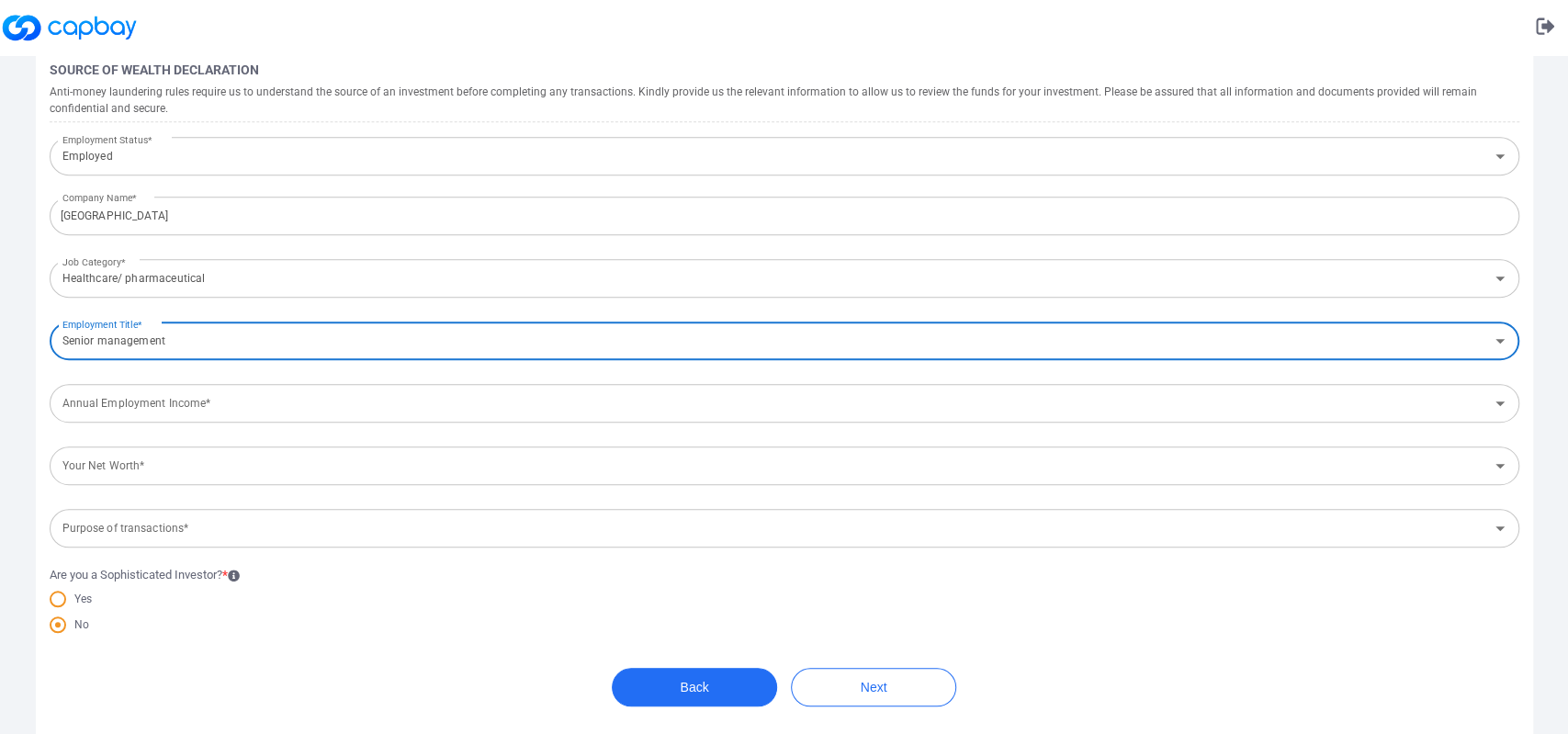
click at [226, 396] on input "Annual Employment Income*" at bounding box center [769, 403] width 1428 height 34
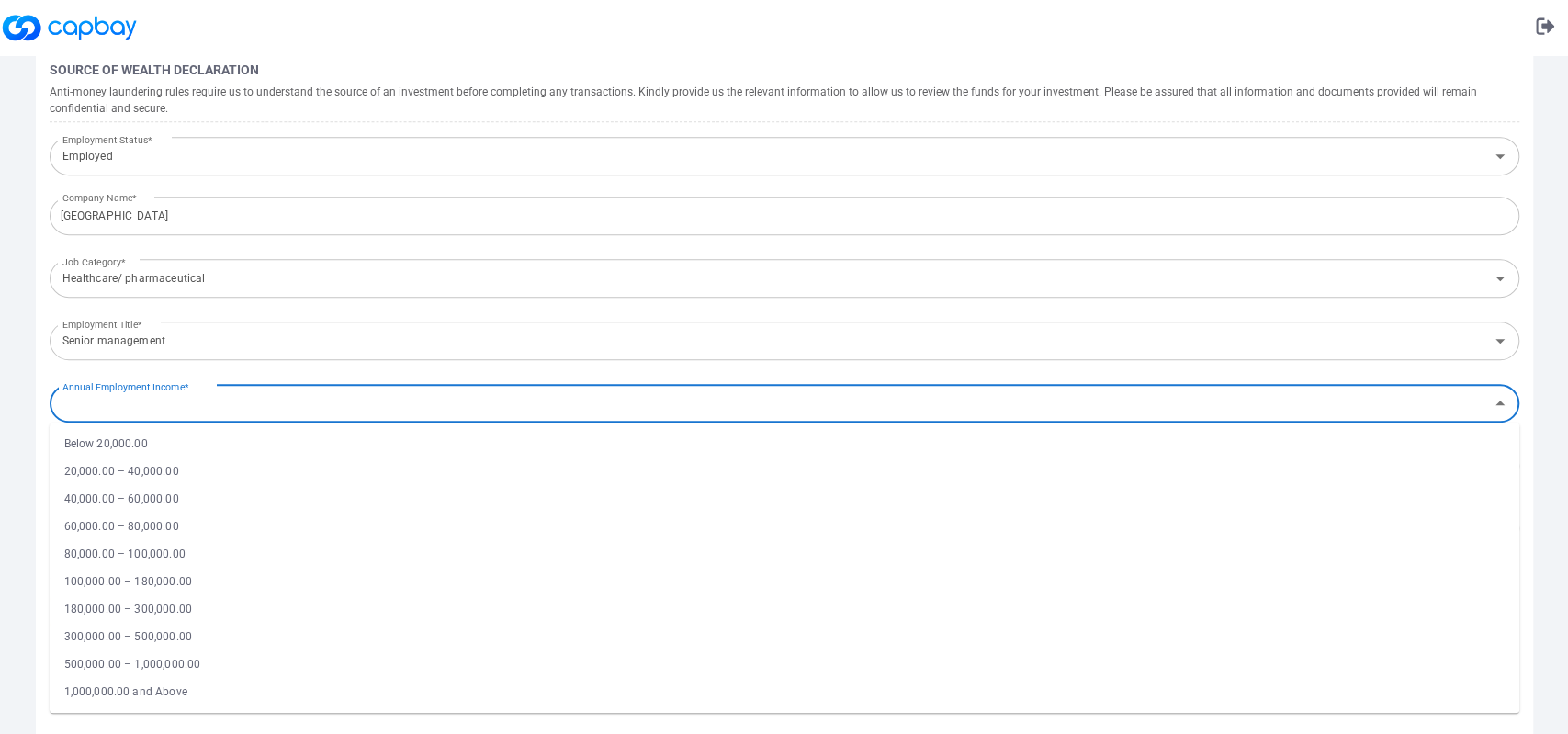
click at [155, 584] on li "100,000.00 – 180,000.00" at bounding box center [784, 582] width 1469 height 28
type input "100,000.00 – 180,000.00"
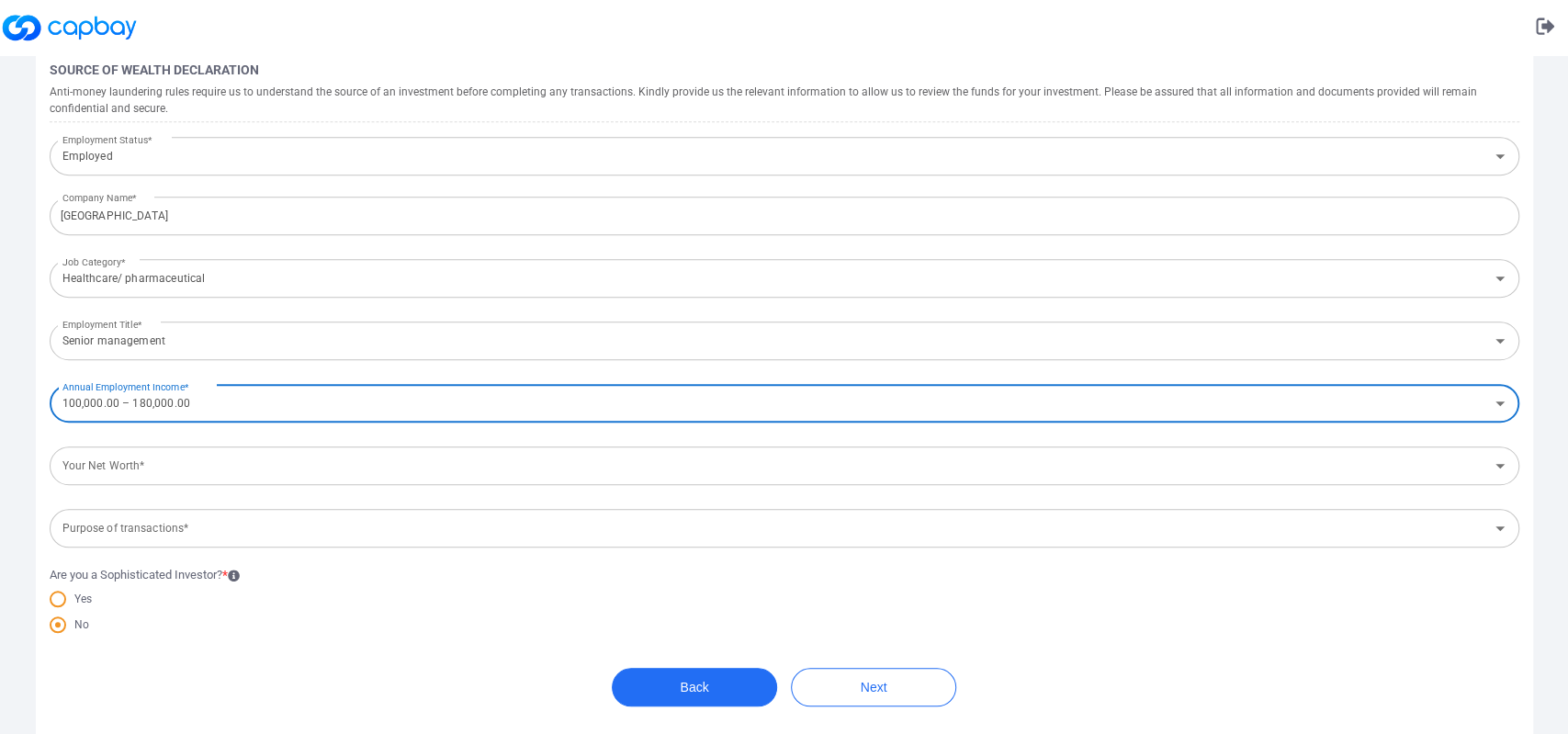
click at [346, 477] on input "Your Net Worth*" at bounding box center [769, 466] width 1428 height 34
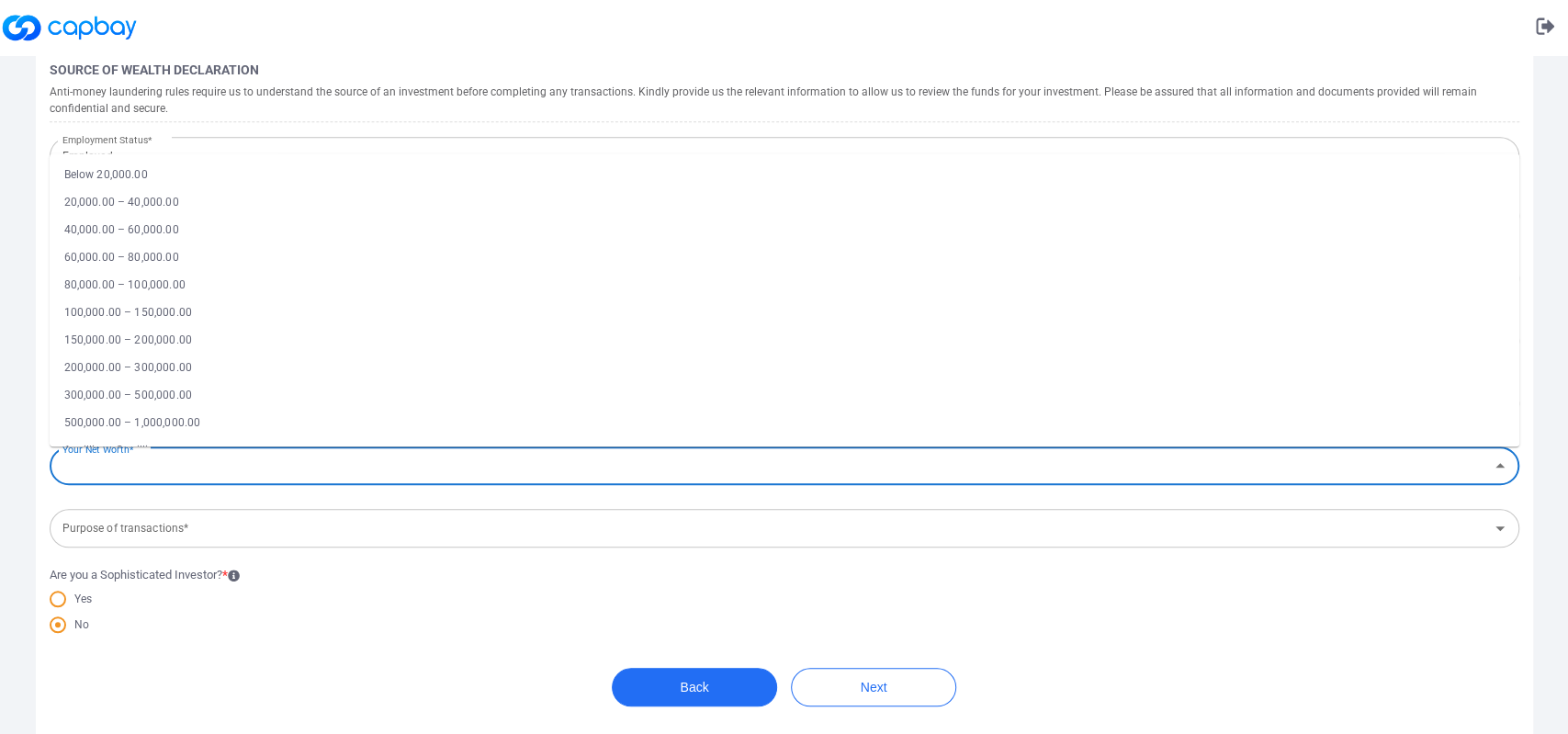
click at [202, 386] on li "300,000.00 – 500,000.00" at bounding box center [784, 395] width 1469 height 28
type input "300,000.00 – 500,000.00"
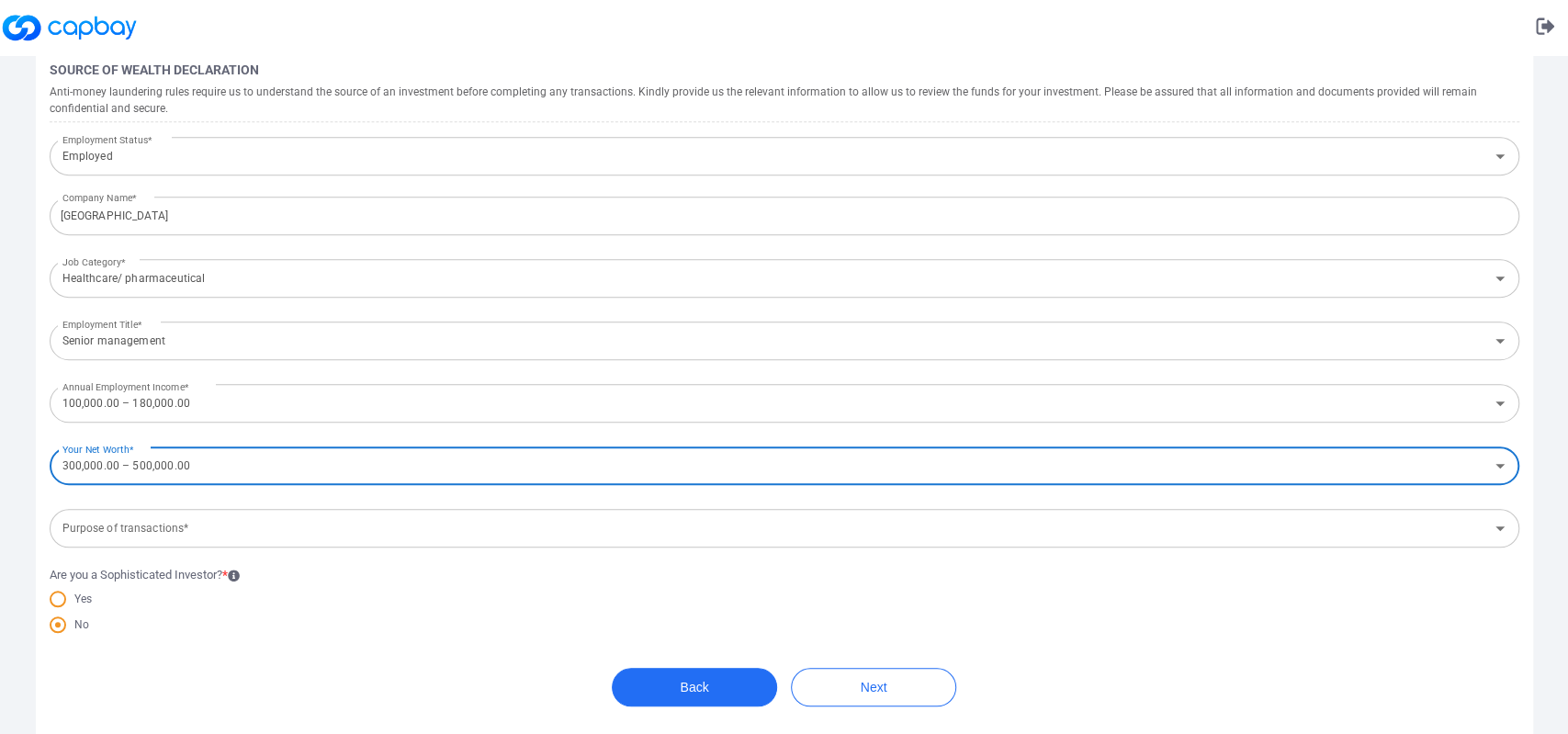
click at [253, 541] on input "Purpose of transactions*" at bounding box center [769, 528] width 1428 height 34
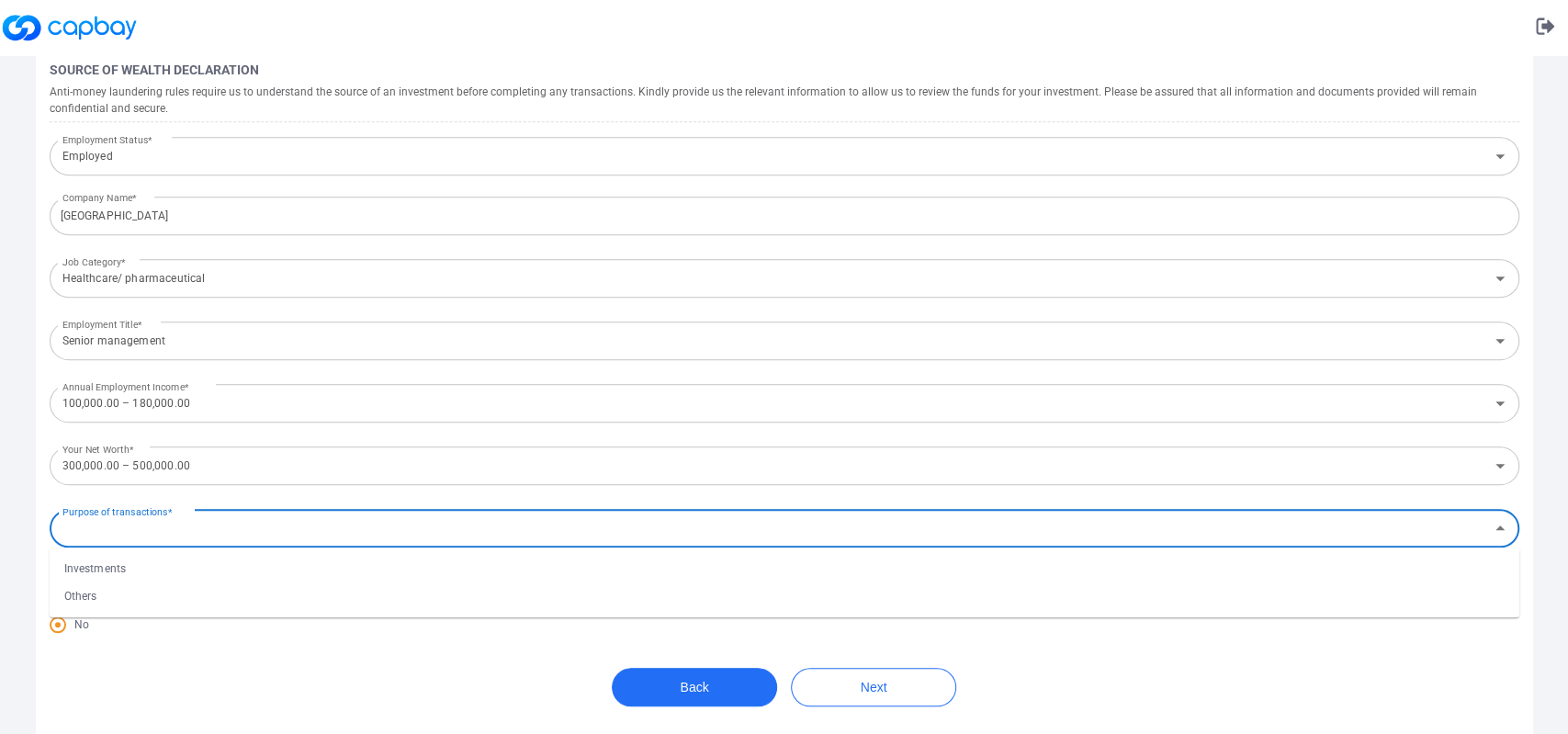
click at [203, 569] on li "Investments" at bounding box center [784, 569] width 1469 height 28
type input "Investments"
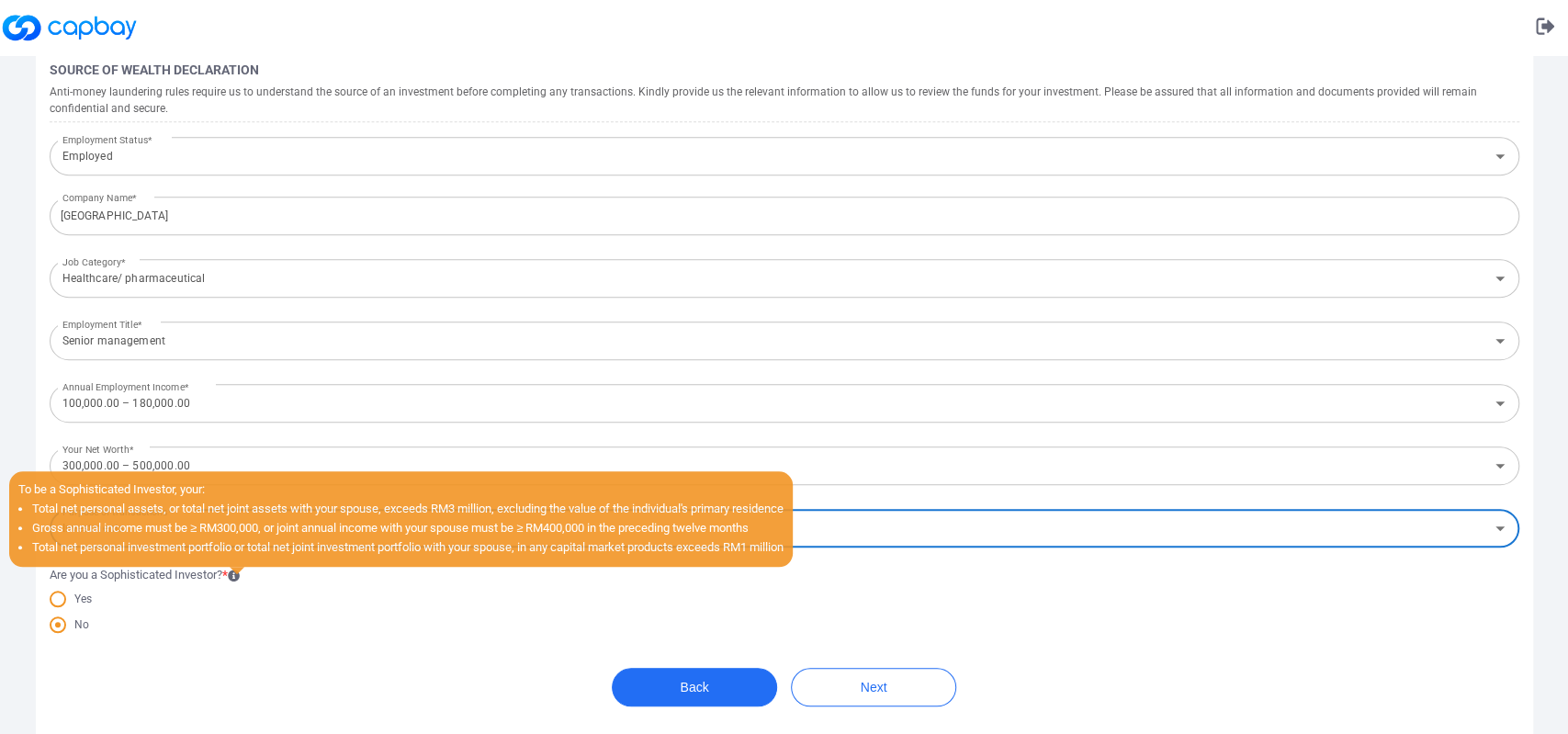
click at [240, 576] on icon at bounding box center [234, 575] width 12 height 12
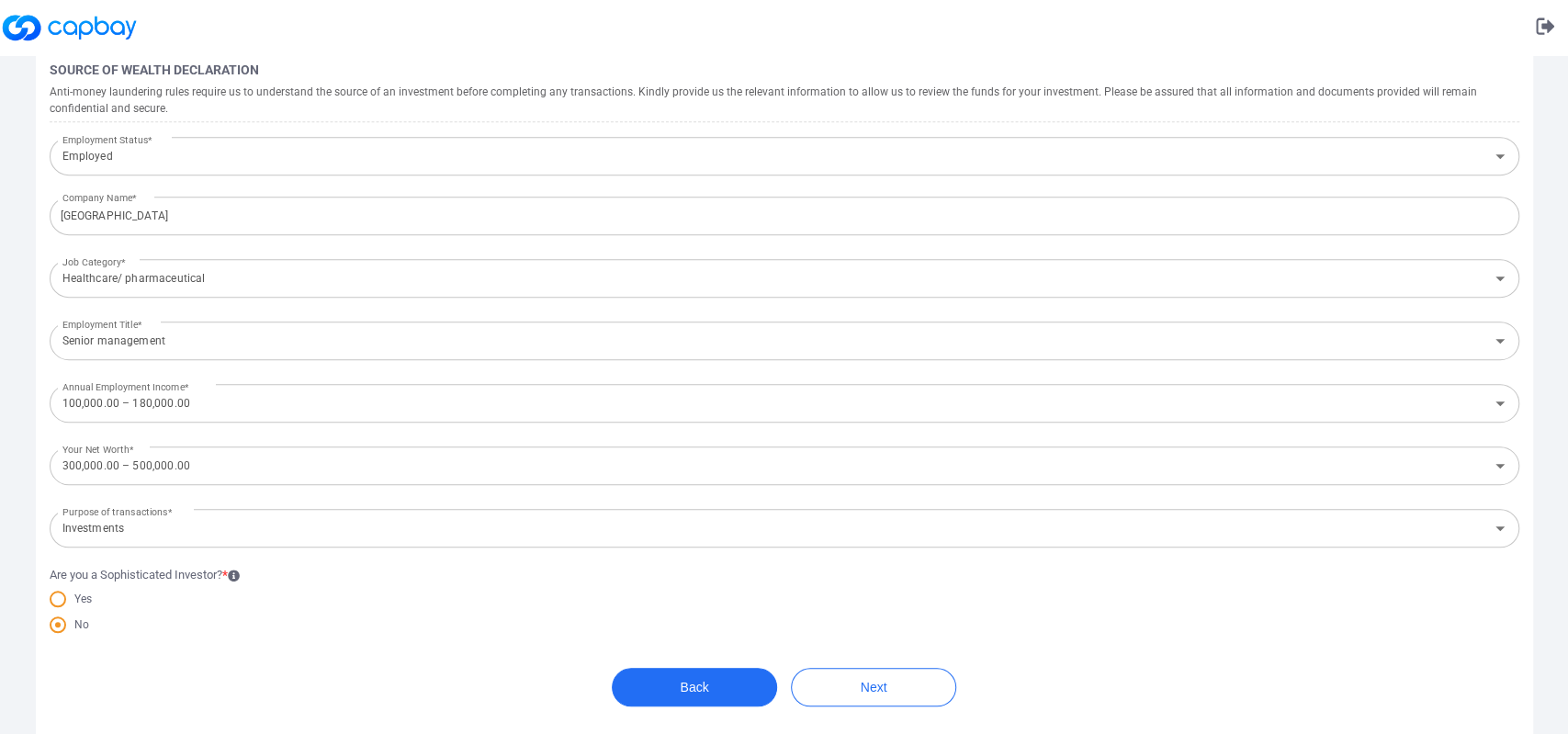
click at [287, 659] on span "Are you a Sophisticated Investor? * Yes No" at bounding box center [784, 612] width 1469 height 93
click at [831, 684] on button "Next" at bounding box center [873, 687] width 166 height 39
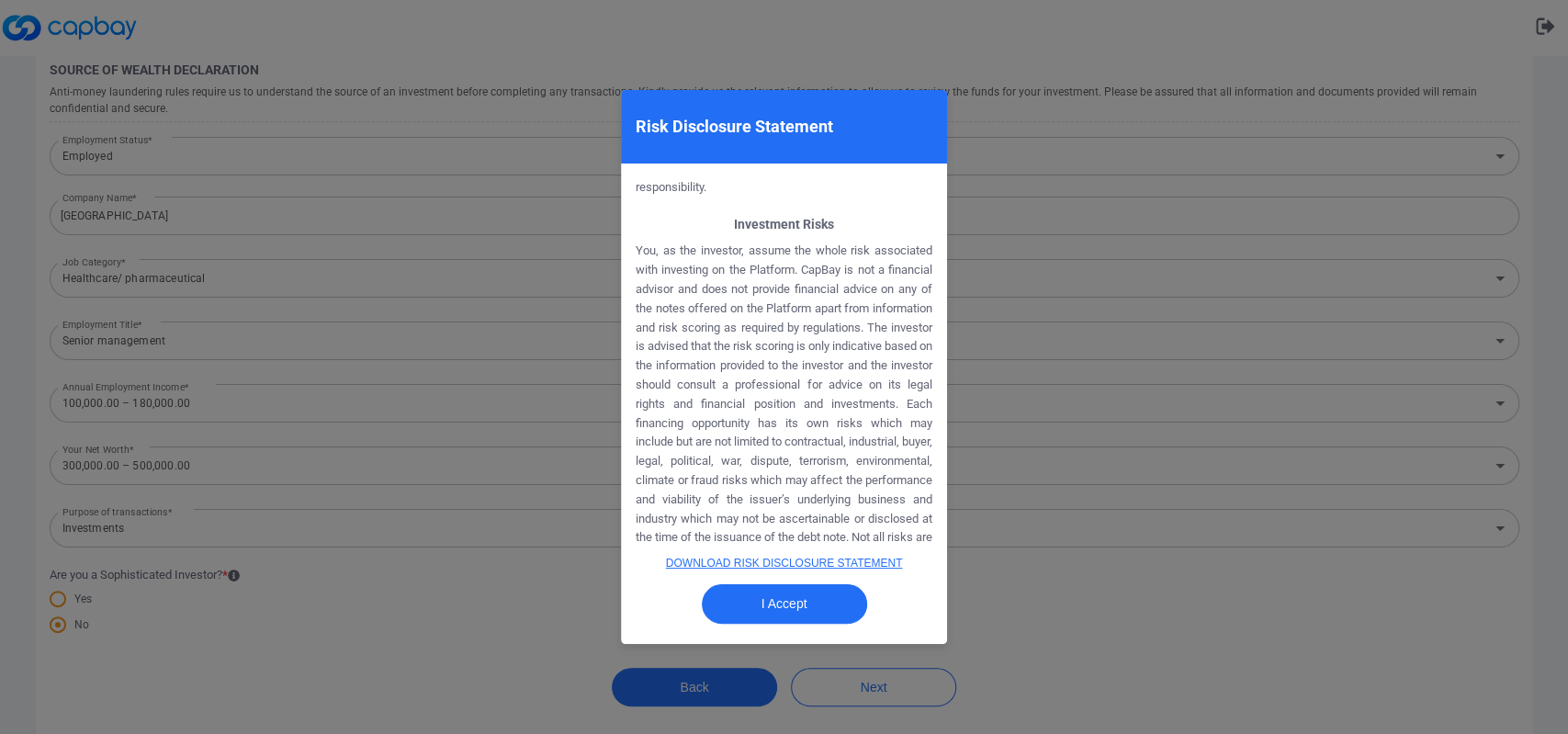
scroll to position [747, 0]
click at [825, 609] on button "I Accept" at bounding box center [784, 604] width 166 height 40
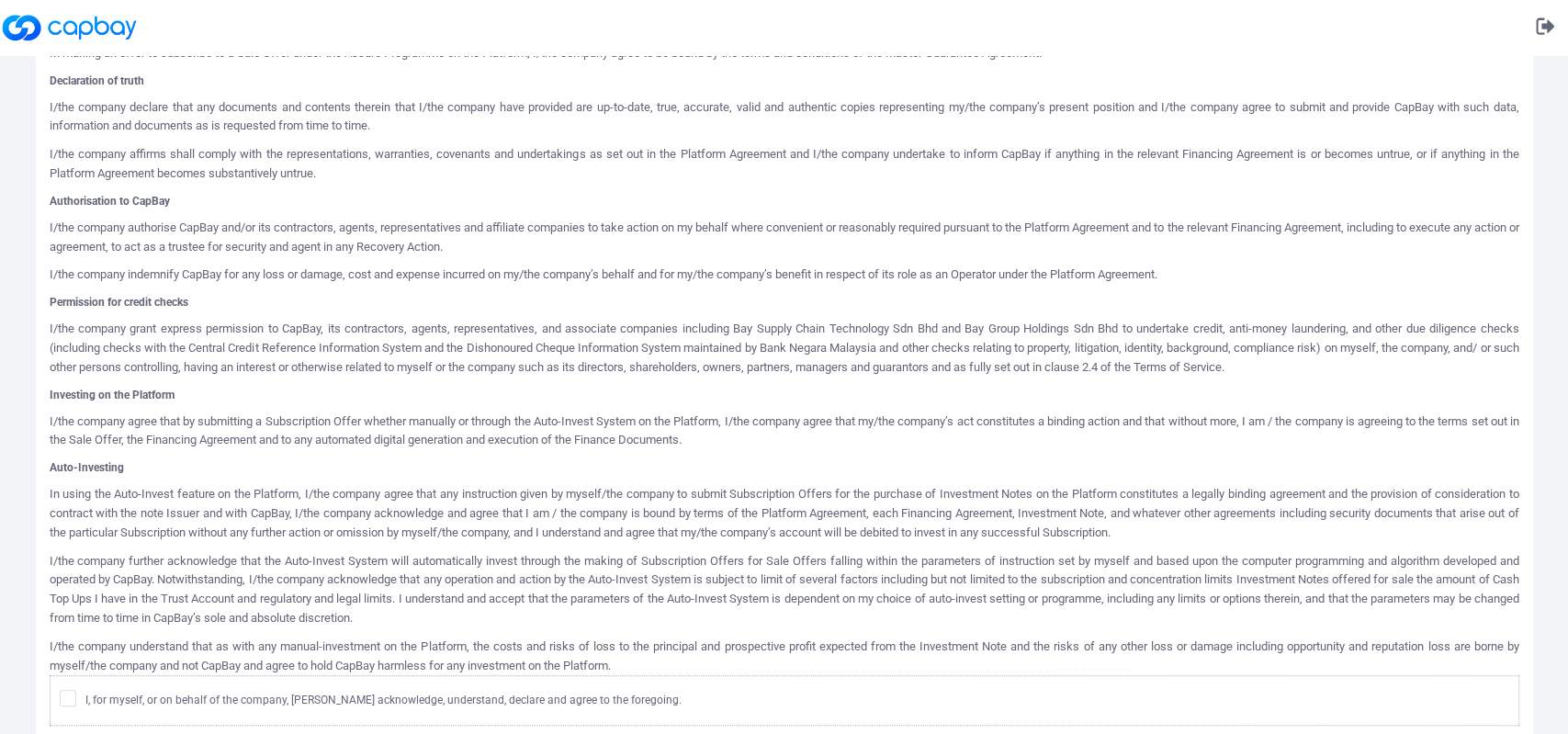
scroll to position [773, 0]
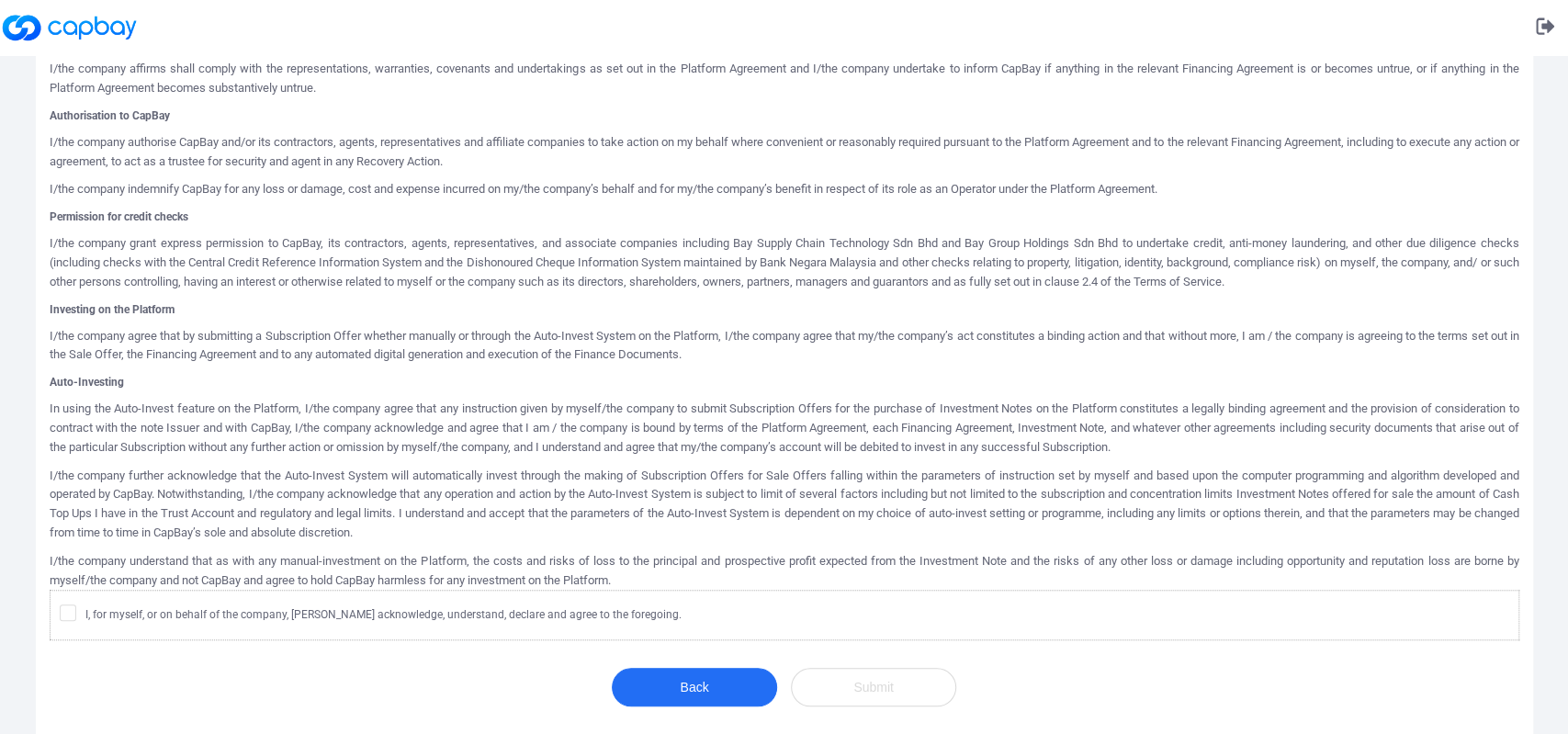
click at [55, 609] on div "I, for myself, or on behalf of the company, [PERSON_NAME] acknowledge, understa…" at bounding box center [784, 615] width 1469 height 51
click at [74, 615] on icon at bounding box center [68, 611] width 15 height 15
click at [0, 0] on input "I, for myself, or on behalf of the company, [PERSON_NAME] acknowledge, understa…" at bounding box center [0, 0] width 0 height 0
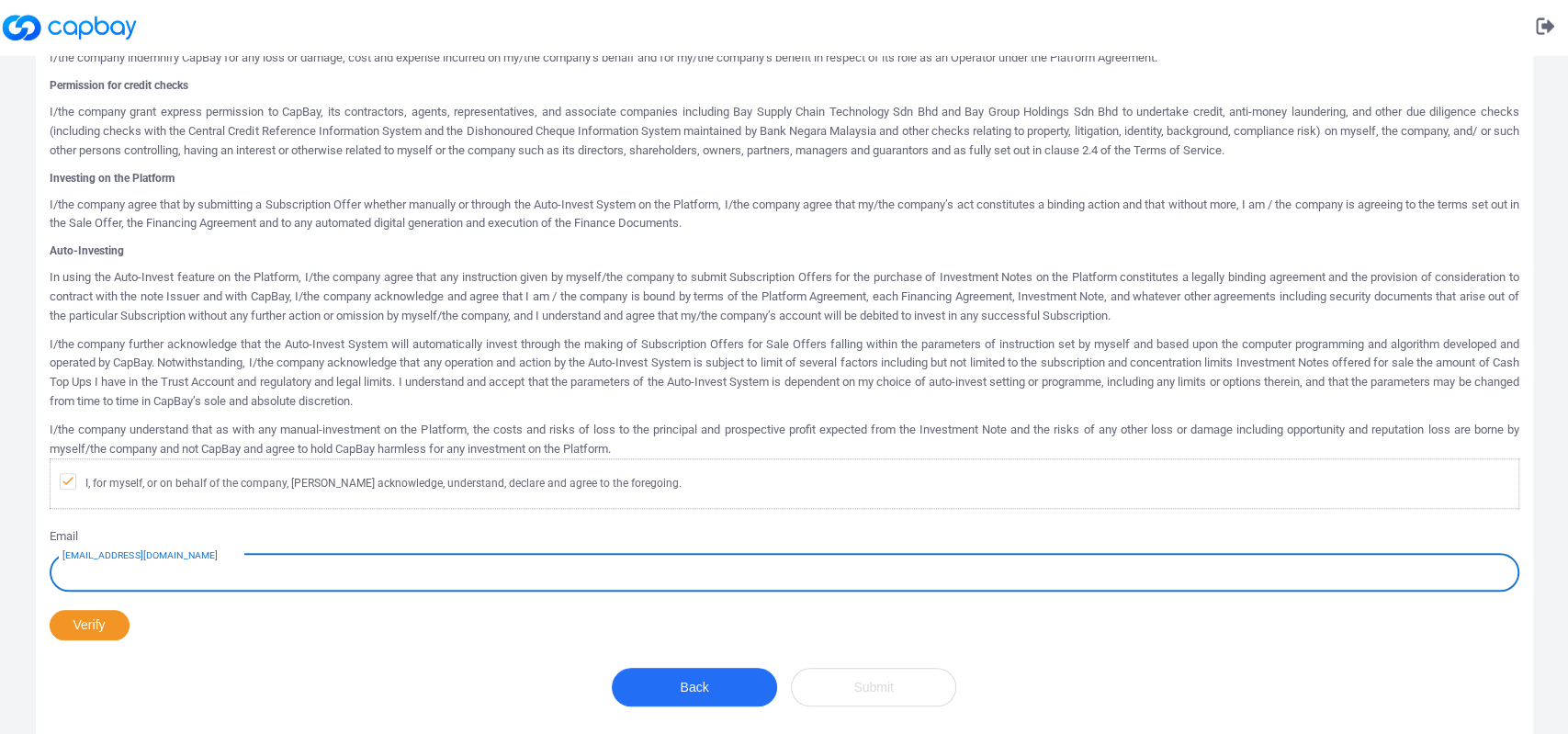
scroll to position [903, 0]
type input "[EMAIL_ADDRESS][DOMAIN_NAME]"
click at [116, 627] on button "Verify" at bounding box center [90, 625] width 80 height 30
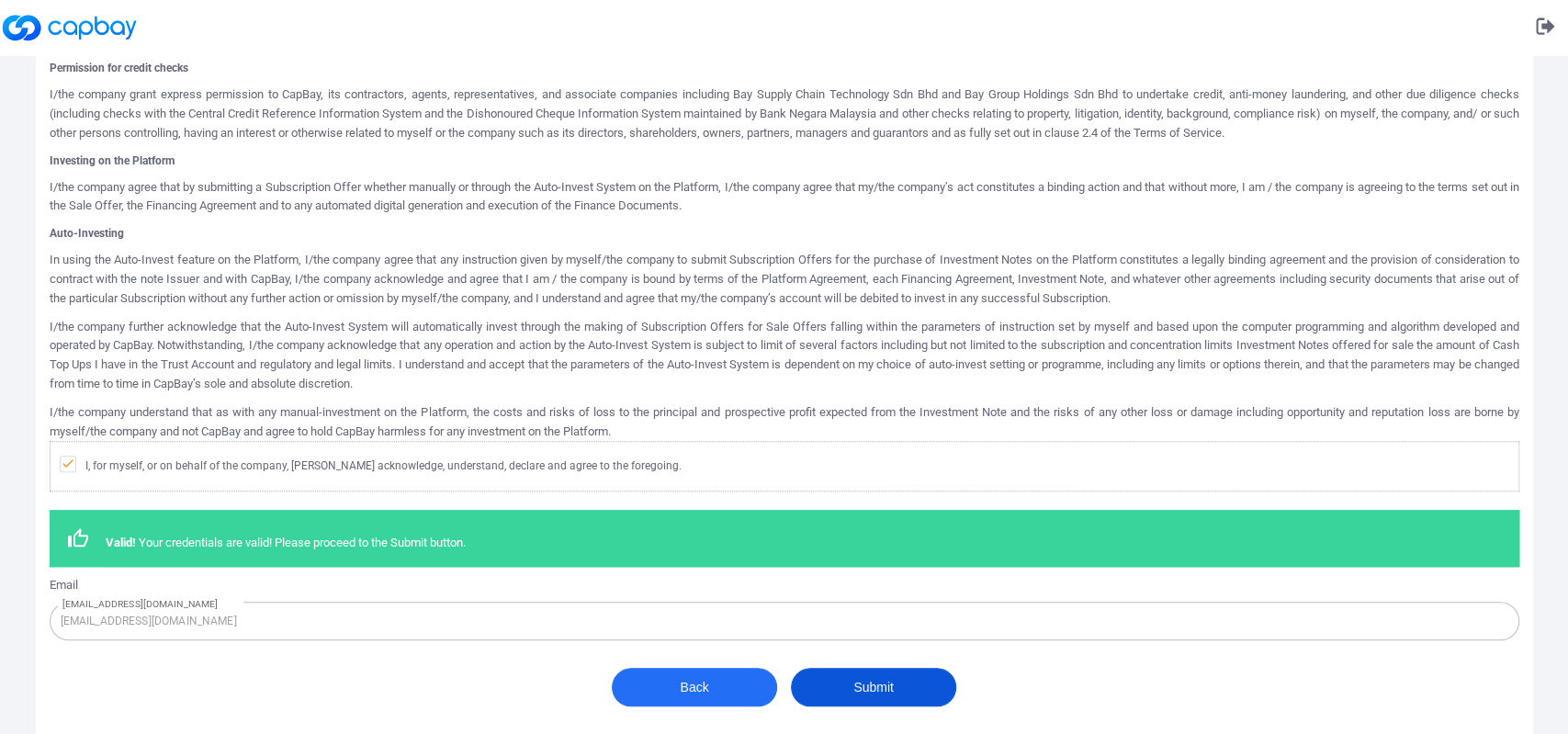
click at [906, 707] on button "Submit" at bounding box center [873, 687] width 166 height 39
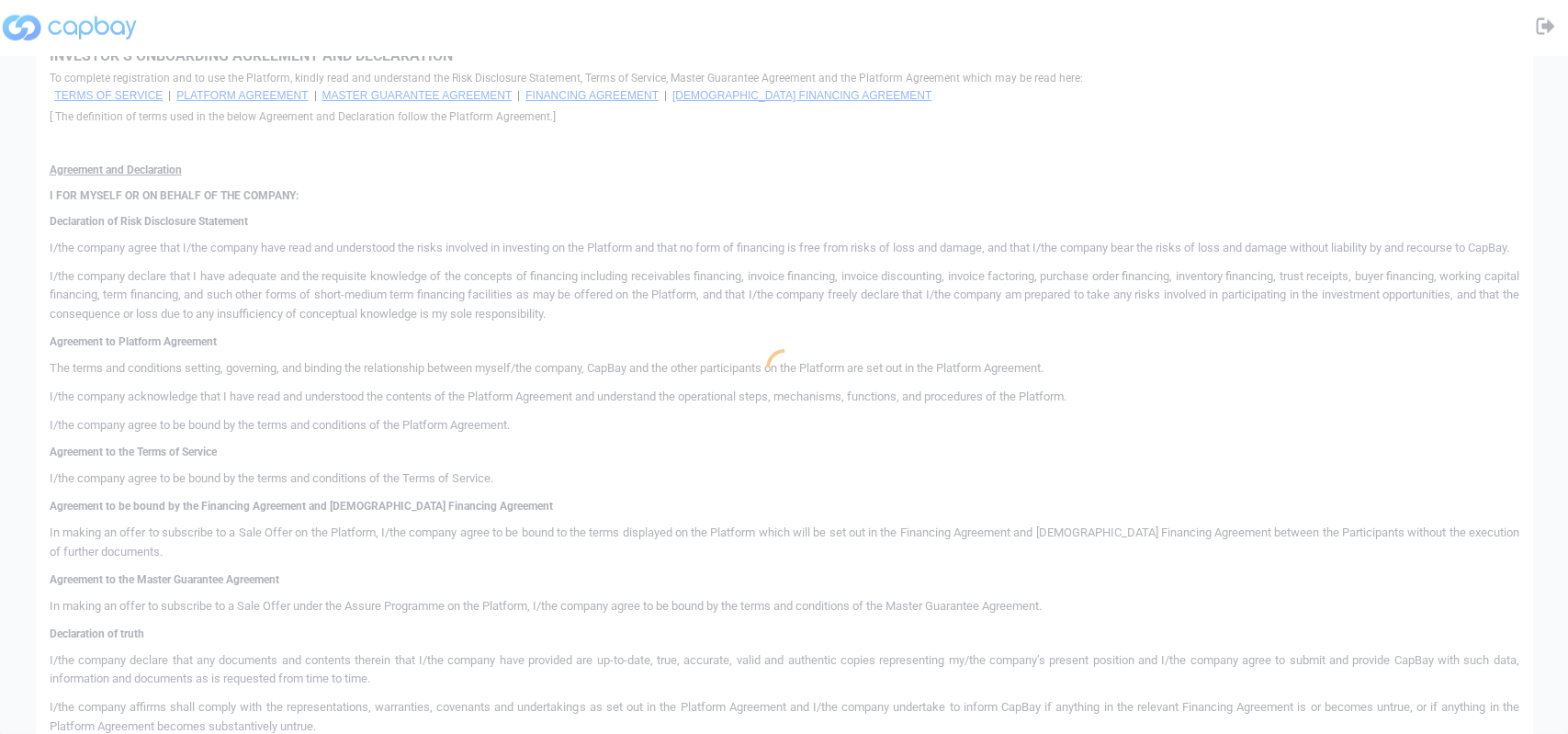
scroll to position [0, 0]
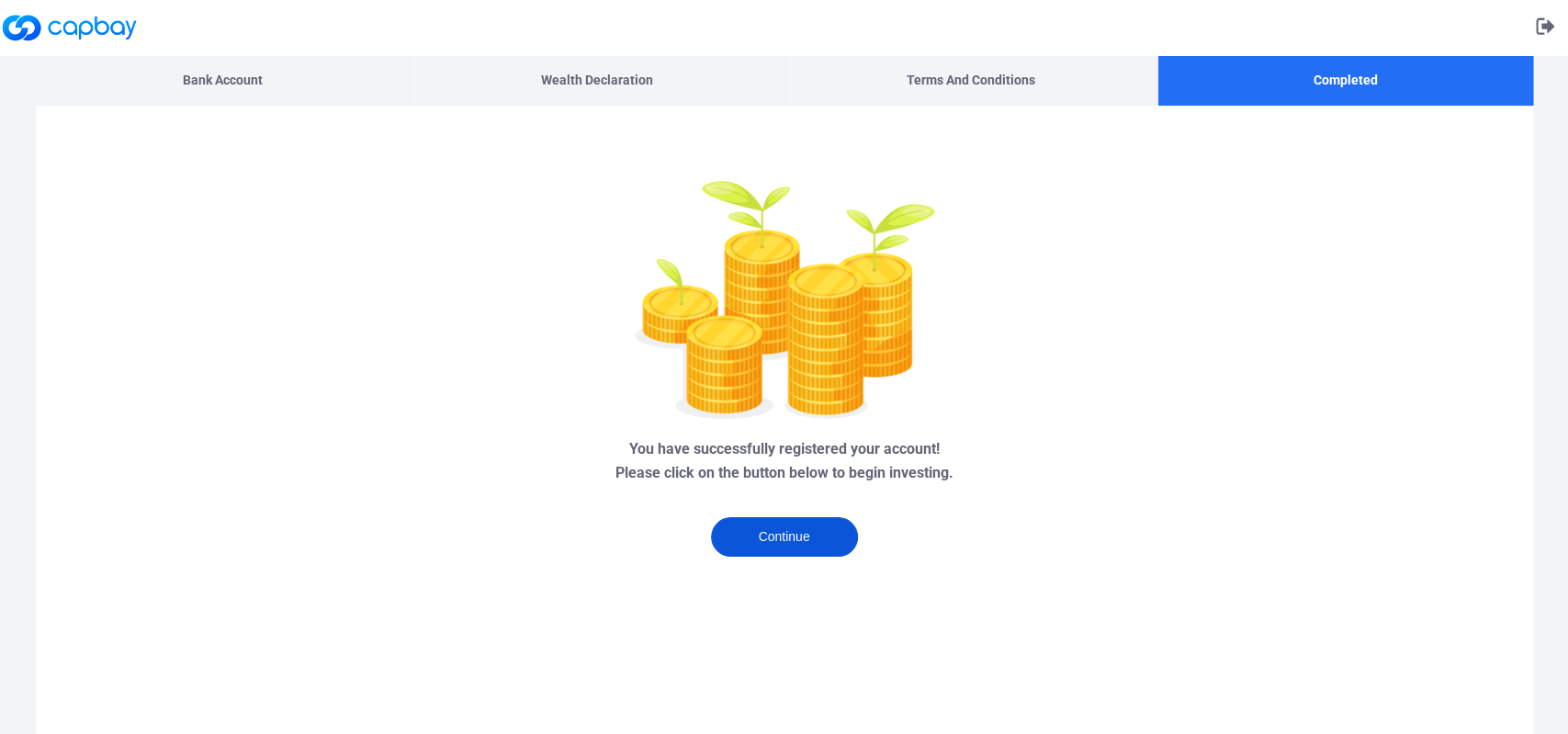
click at [805, 518] on button "Continue" at bounding box center [784, 537] width 147 height 40
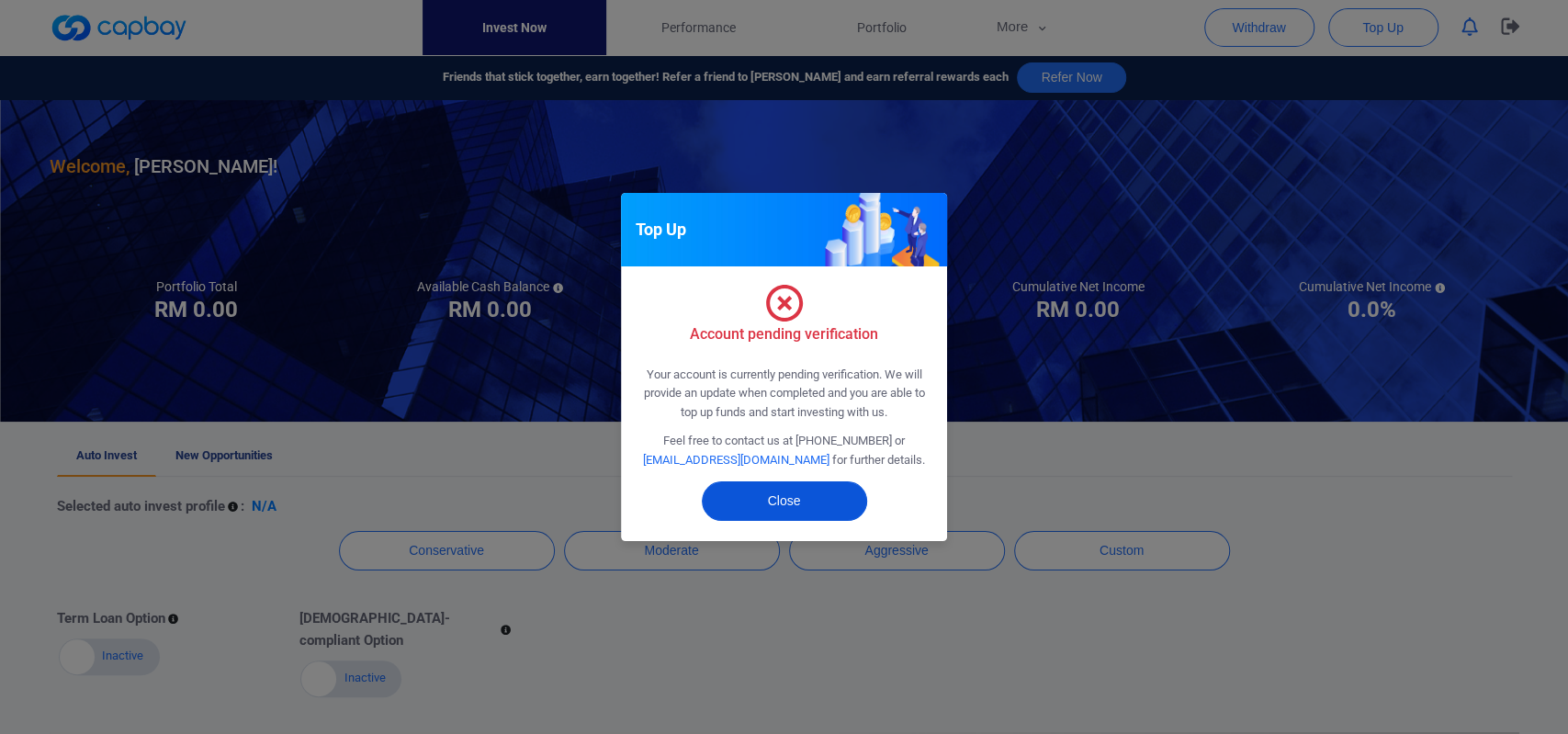
click at [851, 501] on button "Close" at bounding box center [784, 501] width 166 height 40
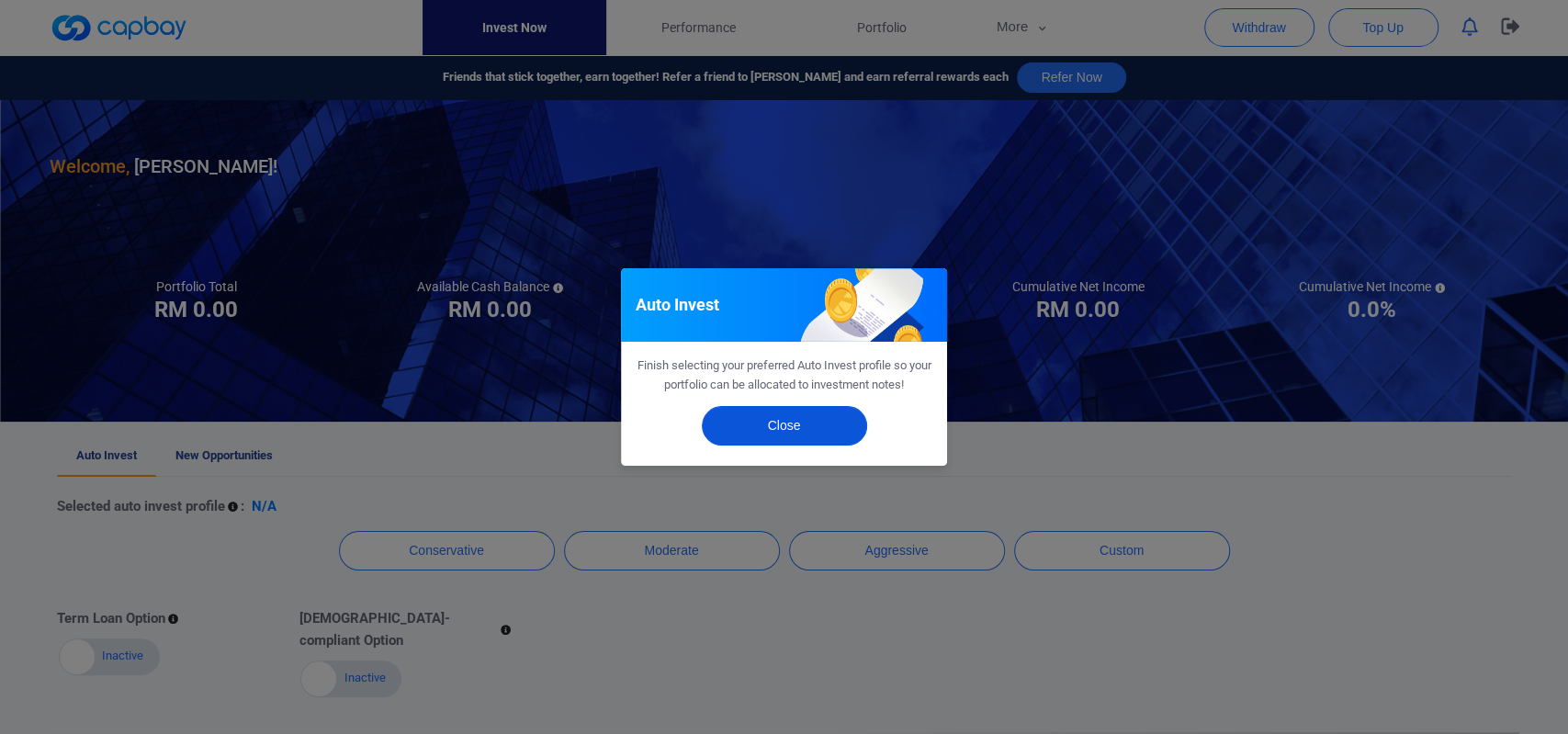
click at [775, 423] on button "Close" at bounding box center [784, 426] width 166 height 40
